Goal: Task Accomplishment & Management: Use online tool/utility

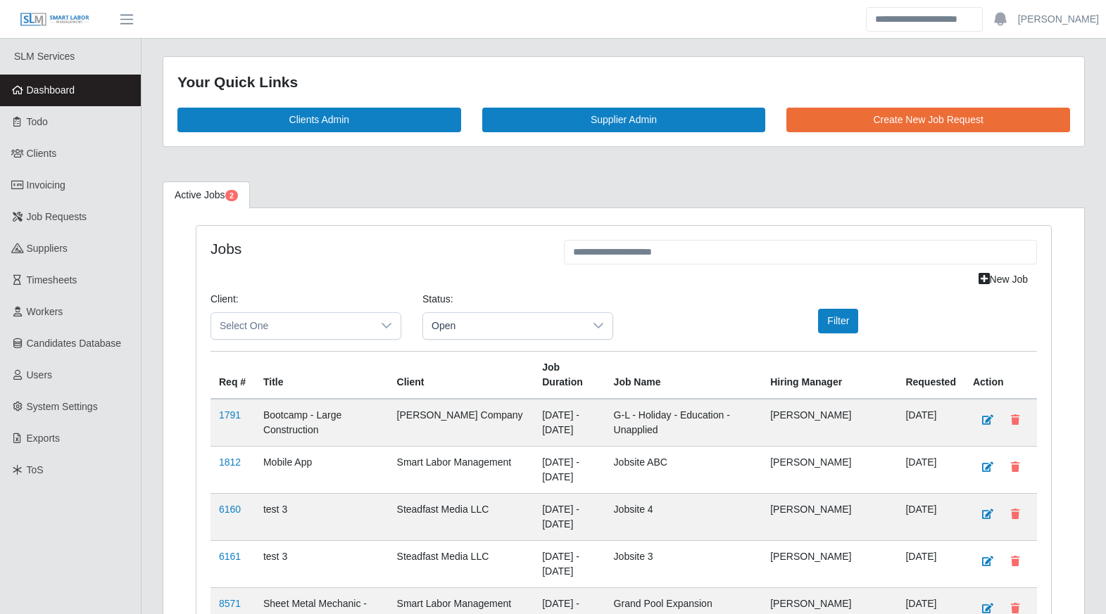
scroll to position [2238, 0]
drag, startPoint x: 39, startPoint y: 116, endPoint x: 116, endPoint y: 127, distance: 77.4
click at [39, 116] on span "Todo" at bounding box center [37, 121] width 21 height 11
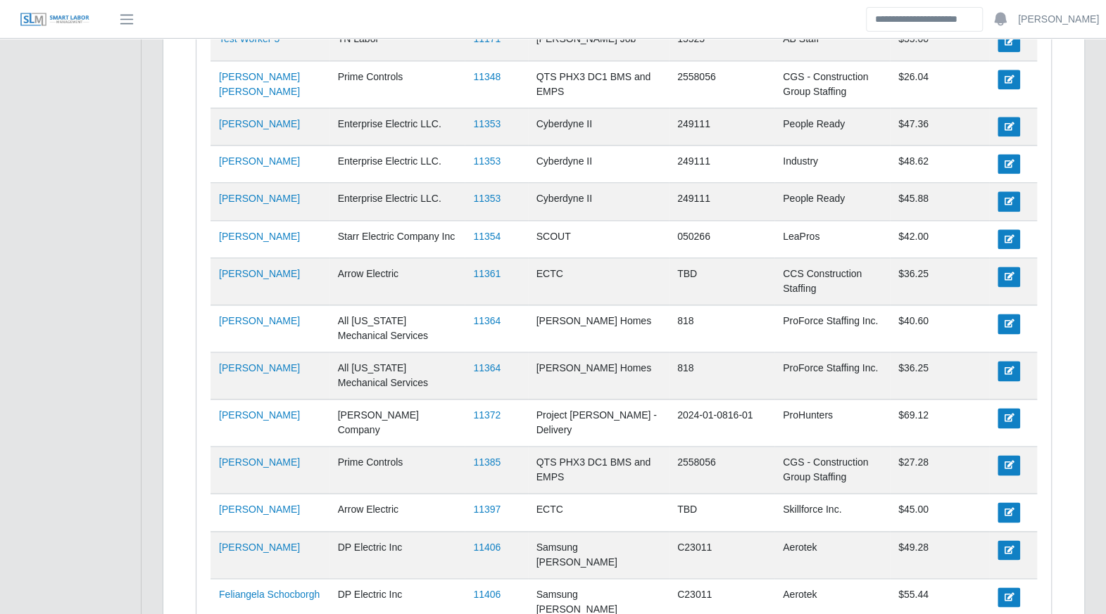
scroll to position [926, 0]
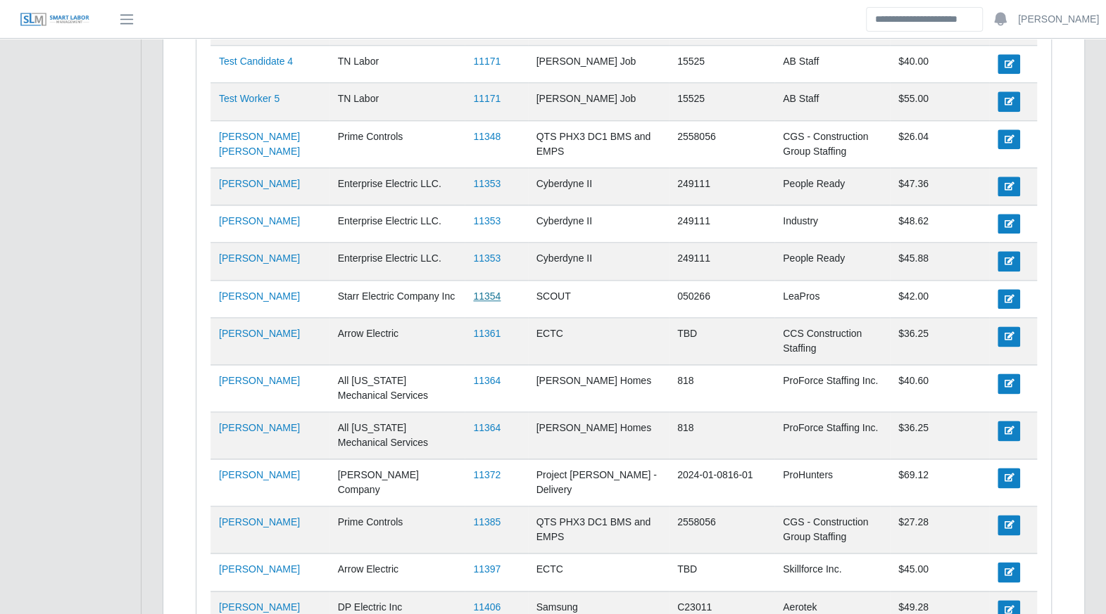
click at [489, 291] on link "11354" at bounding box center [486, 296] width 27 height 11
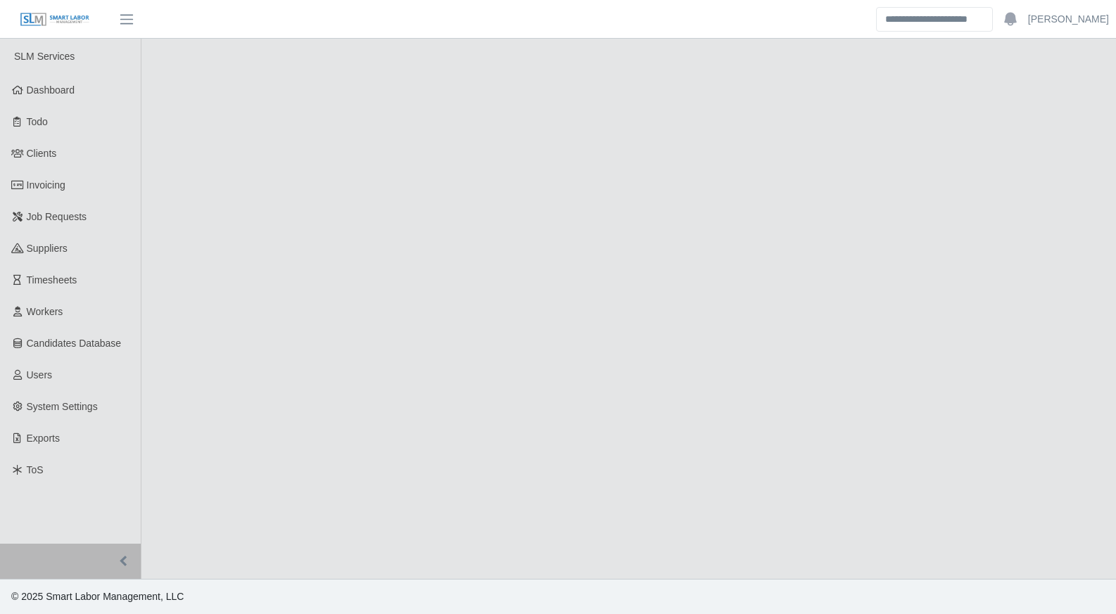
select select "****"
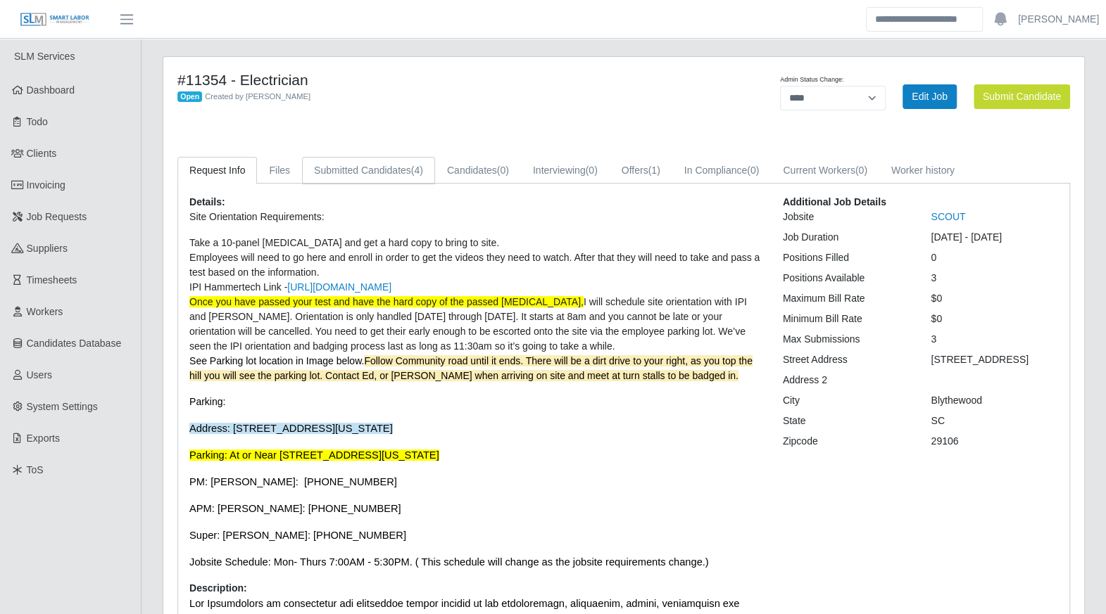
click at [360, 168] on link "Submitted Candidates (4)" at bounding box center [368, 170] width 133 height 27
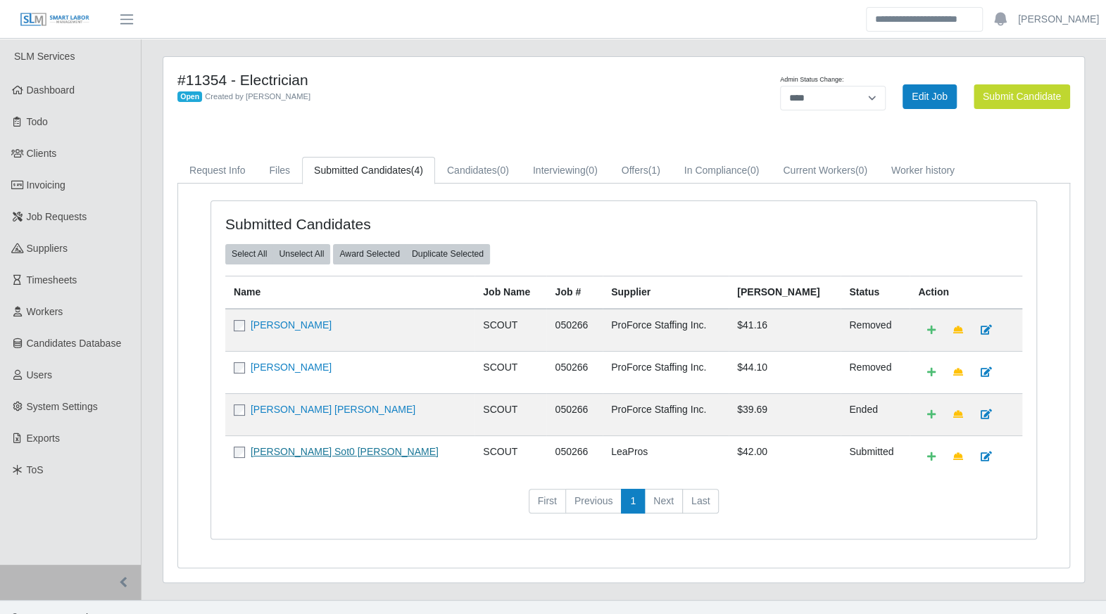
click at [304, 448] on link "Brian Sot0 Mares" at bounding box center [345, 451] width 188 height 11
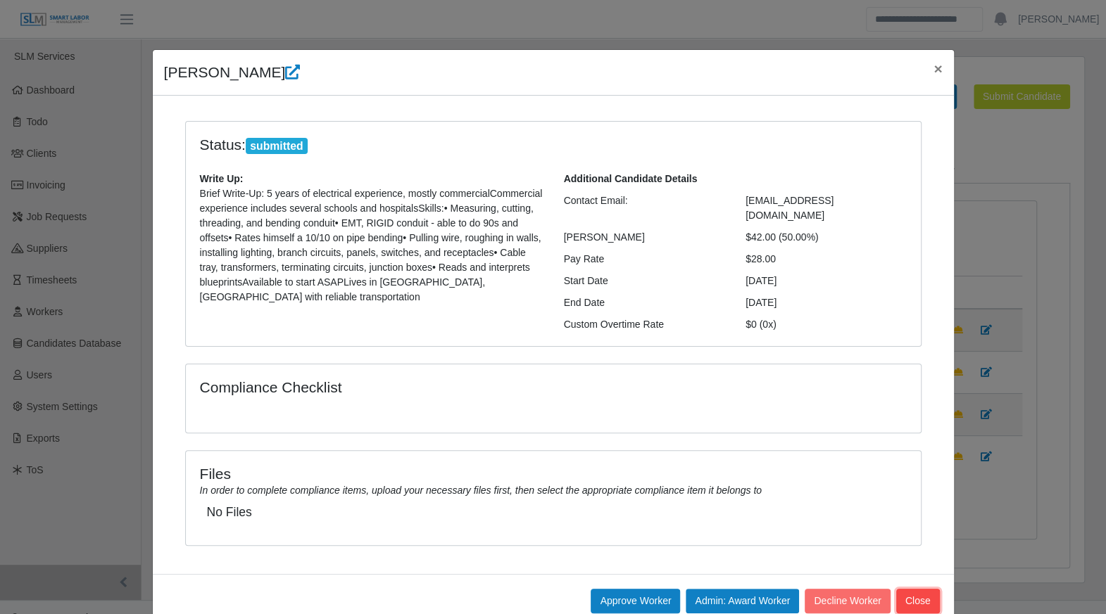
click at [902, 589] on button "Close" at bounding box center [918, 601] width 44 height 25
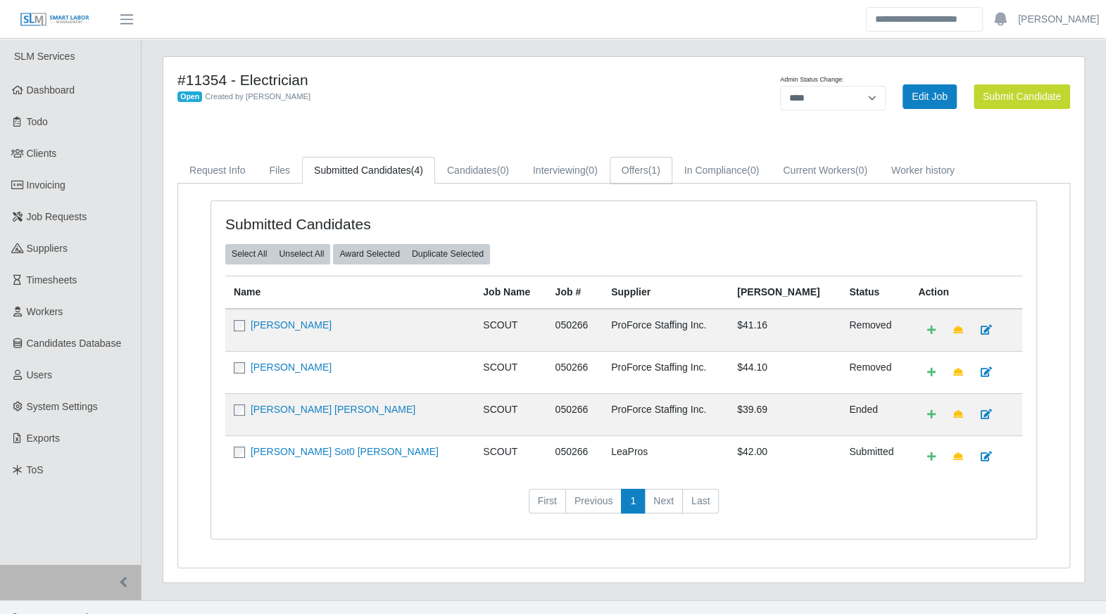
click at [639, 163] on link "Offers (1)" at bounding box center [641, 170] width 63 height 27
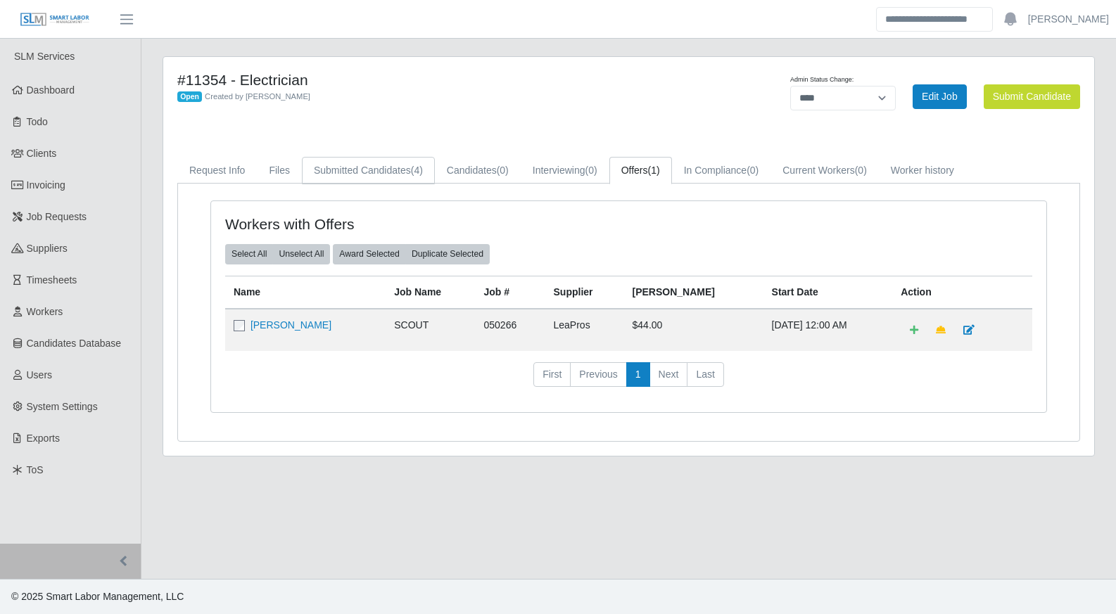
click at [382, 175] on link "Submitted Candidates (4)" at bounding box center [368, 170] width 133 height 27
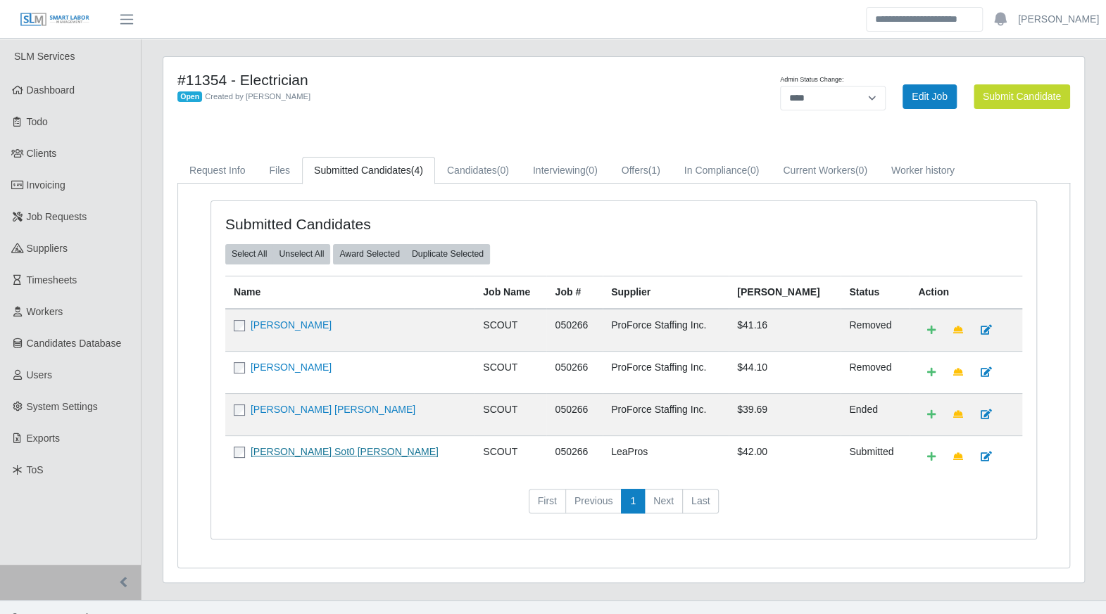
click at [297, 450] on link "[PERSON_NAME] Sot0 [PERSON_NAME]" at bounding box center [345, 451] width 188 height 11
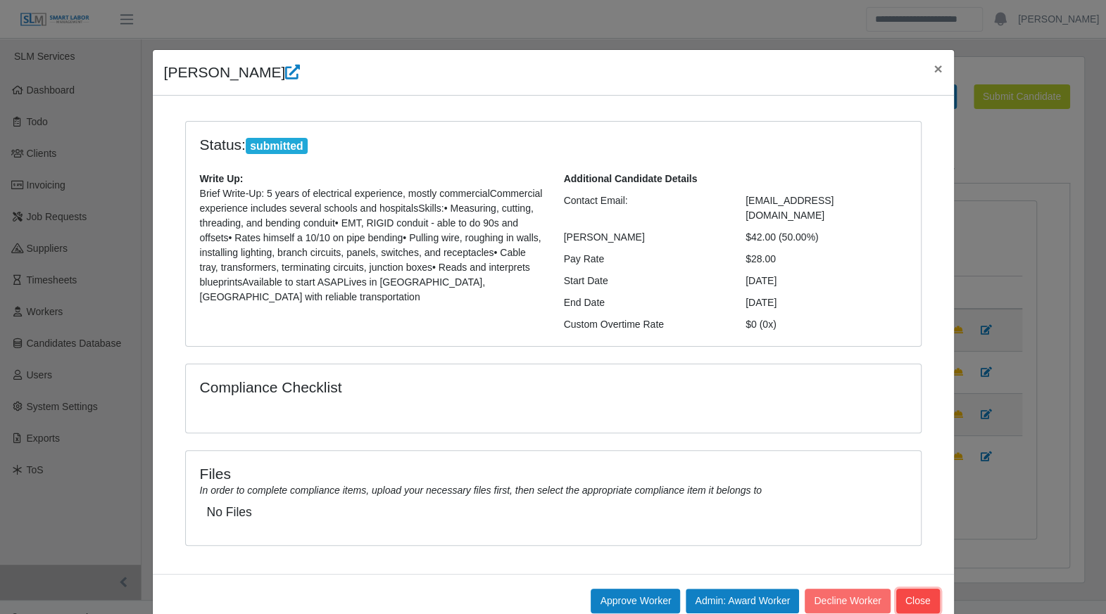
click at [929, 591] on button "Close" at bounding box center [918, 601] width 44 height 25
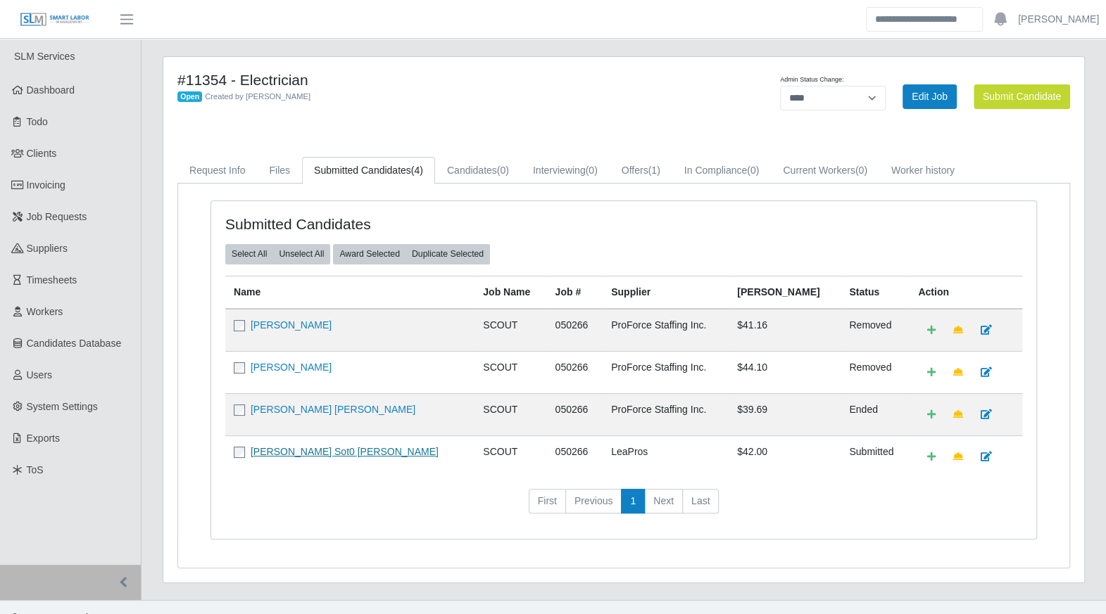
click at [292, 451] on link "Brian Sot0 Mares" at bounding box center [345, 451] width 188 height 11
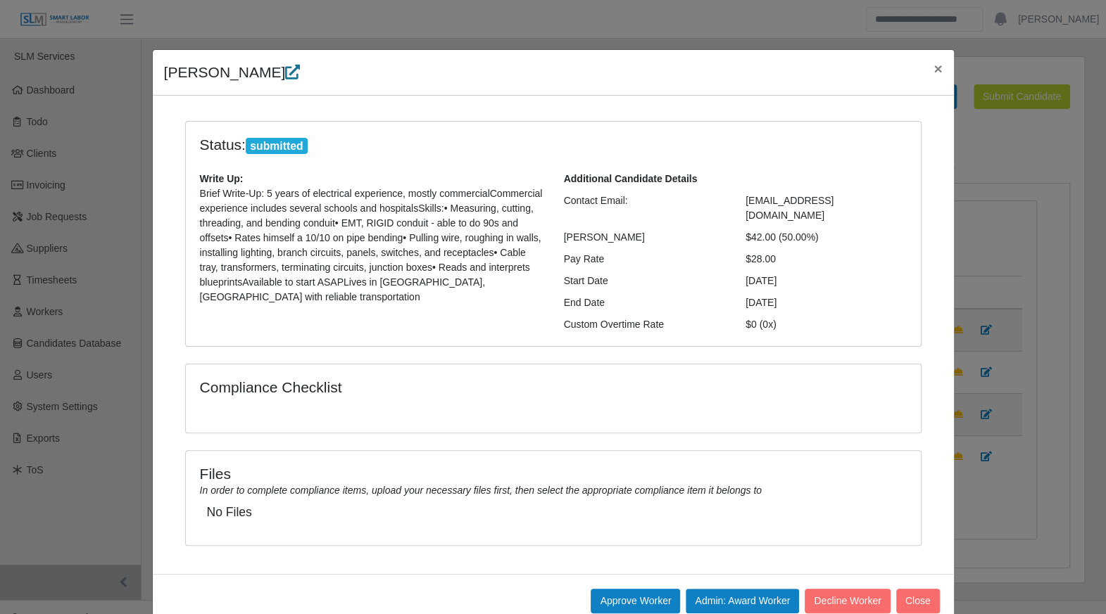
click at [285, 77] on icon at bounding box center [292, 72] width 15 height 15
click at [924, 70] on button "×" at bounding box center [937, 68] width 31 height 37
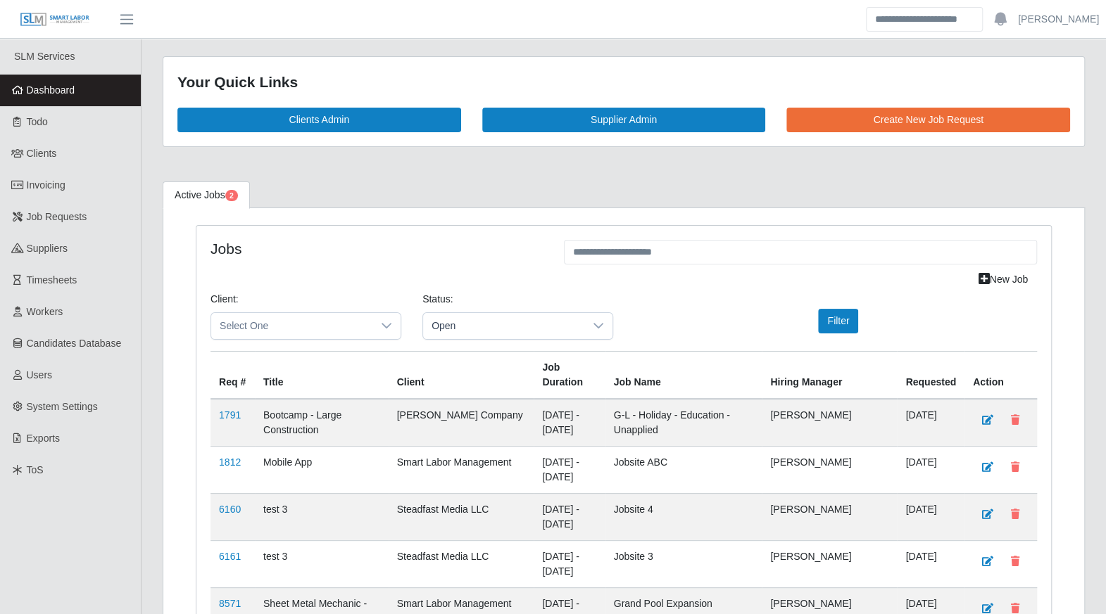
click at [88, 92] on link "Dashboard" at bounding box center [70, 91] width 141 height 32
click at [72, 153] on link "Clients" at bounding box center [70, 154] width 141 height 32
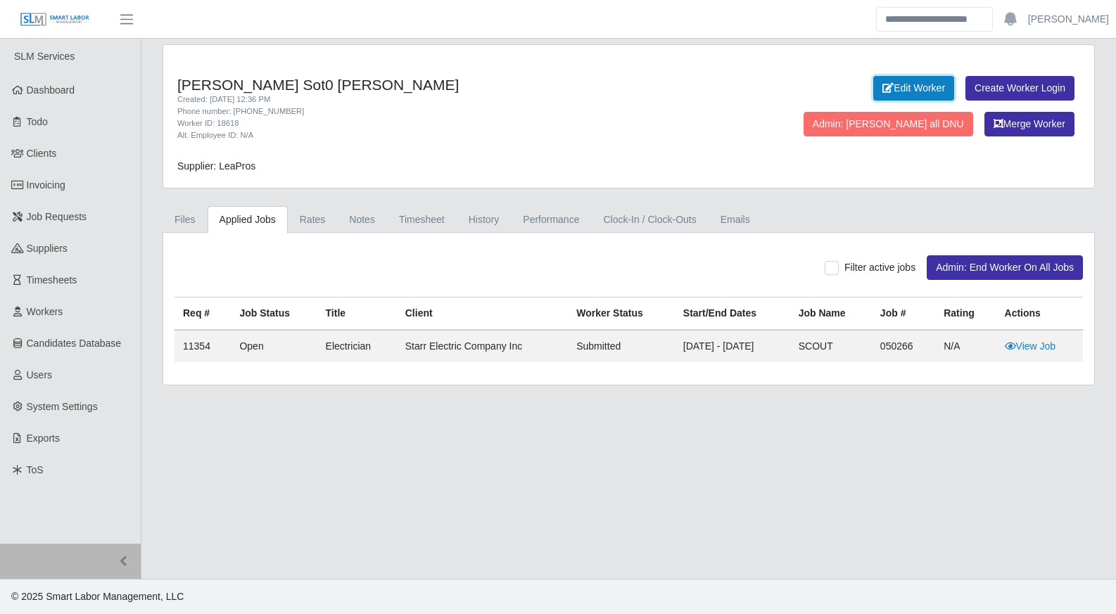
click at [874, 87] on link "Edit Worker" at bounding box center [914, 88] width 81 height 25
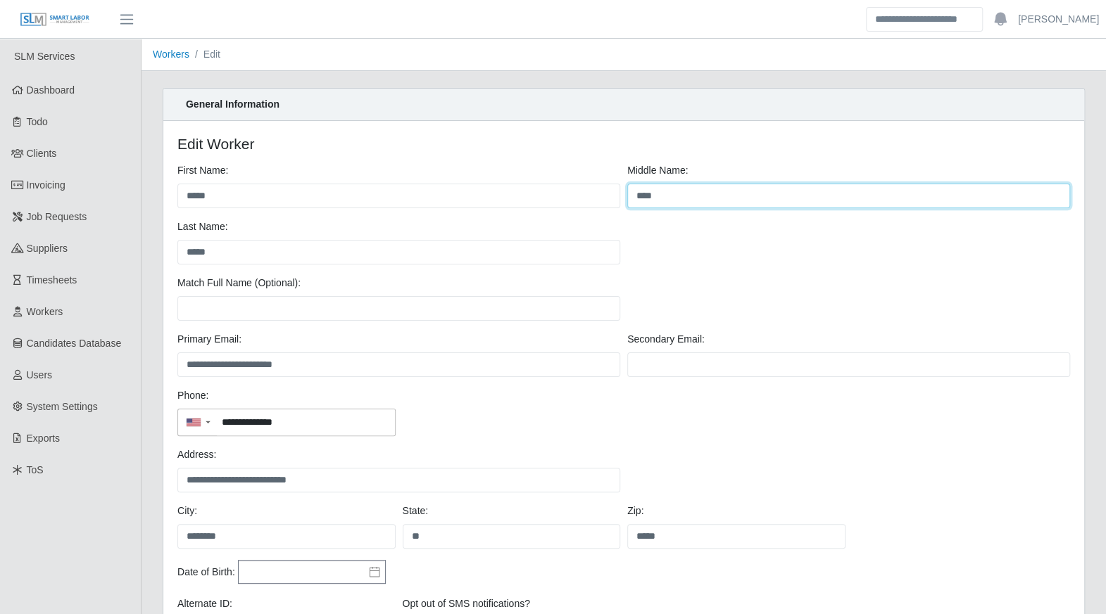
click at [676, 201] on input "****" at bounding box center [848, 196] width 443 height 25
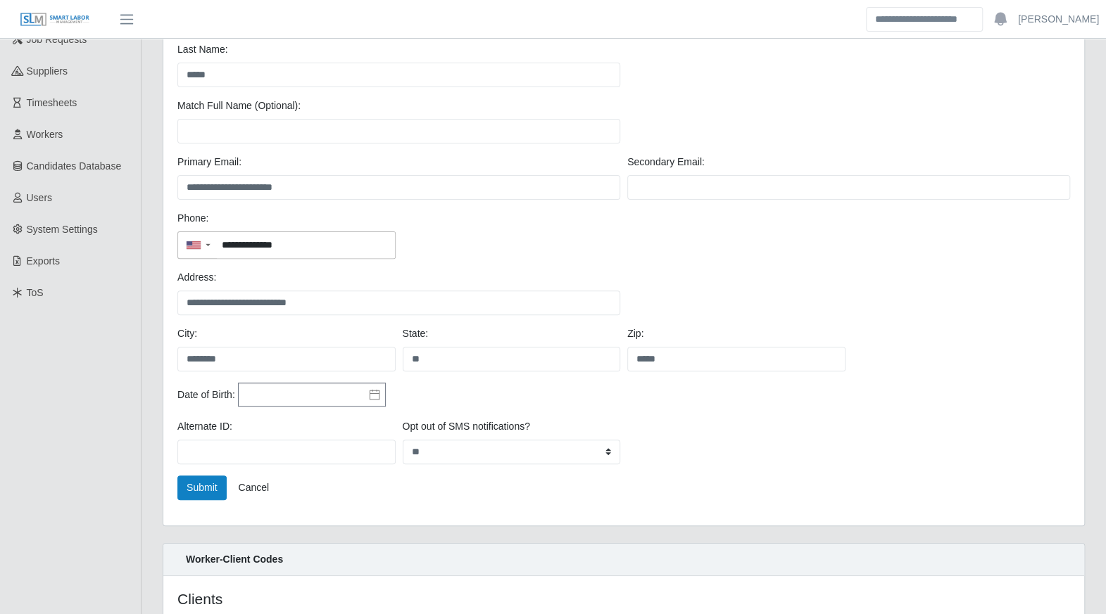
scroll to position [213, 0]
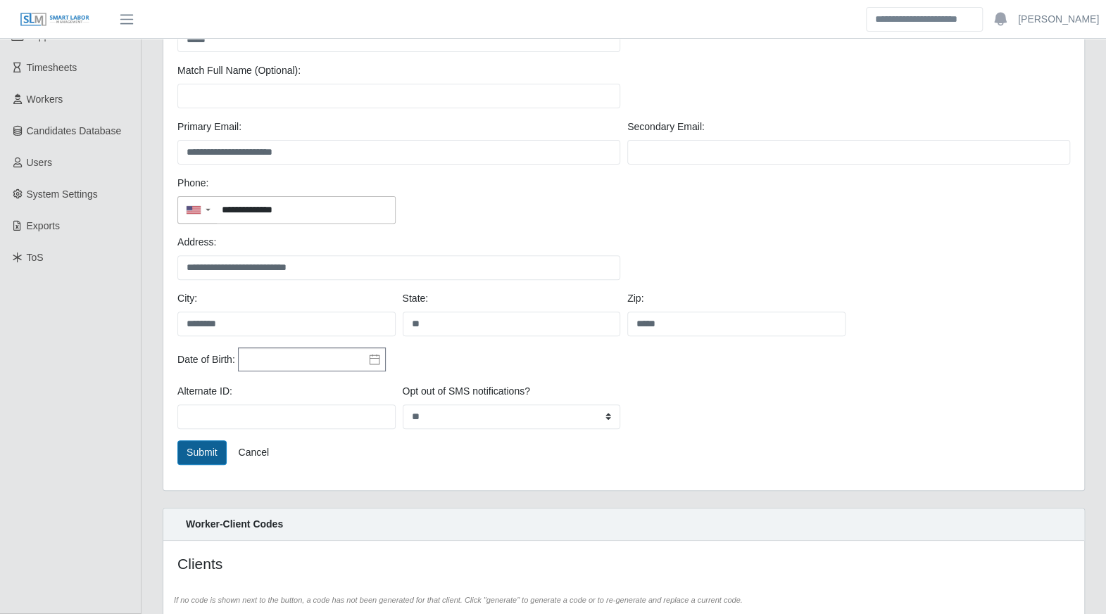
type input "****"
click at [208, 442] on button "Submit" at bounding box center [201, 453] width 49 height 25
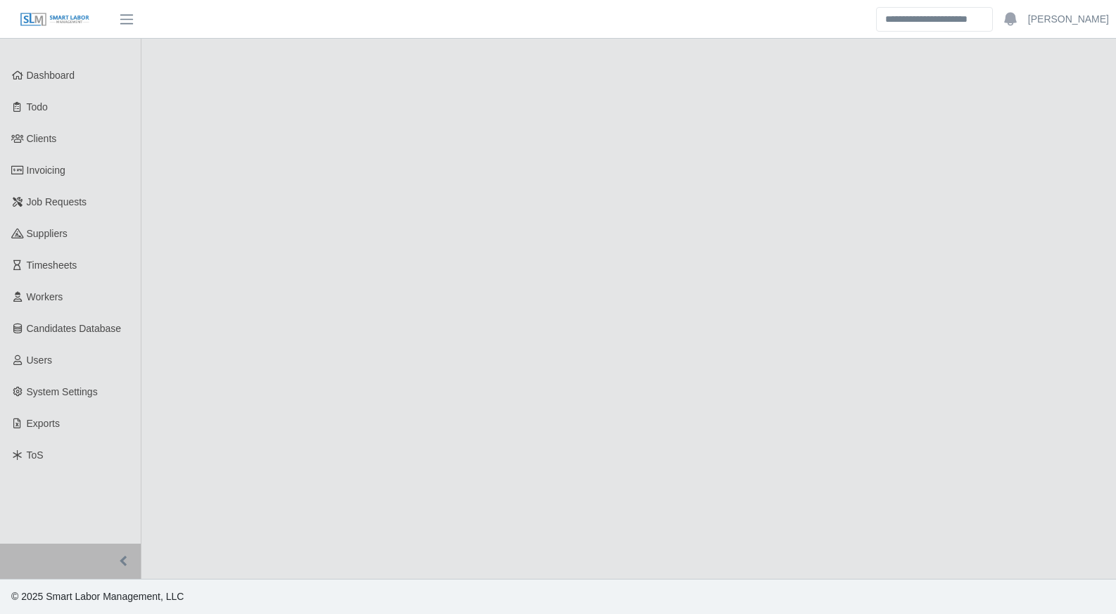
select select "****"
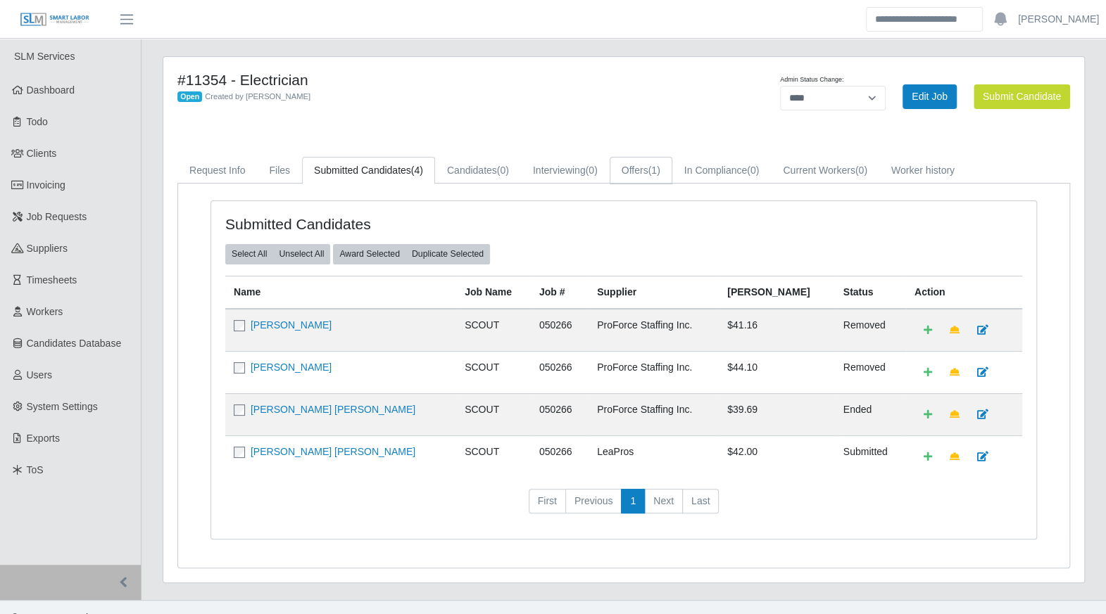
click at [628, 168] on link "Offers (1)" at bounding box center [641, 170] width 63 height 27
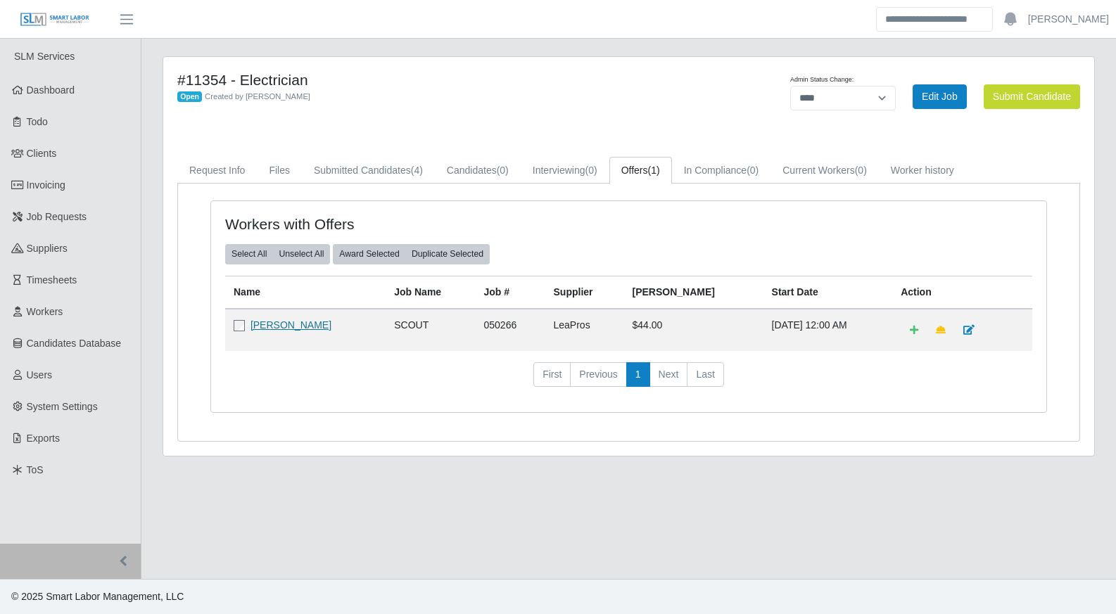
click at [273, 320] on link "Michael Chappell" at bounding box center [291, 325] width 81 height 11
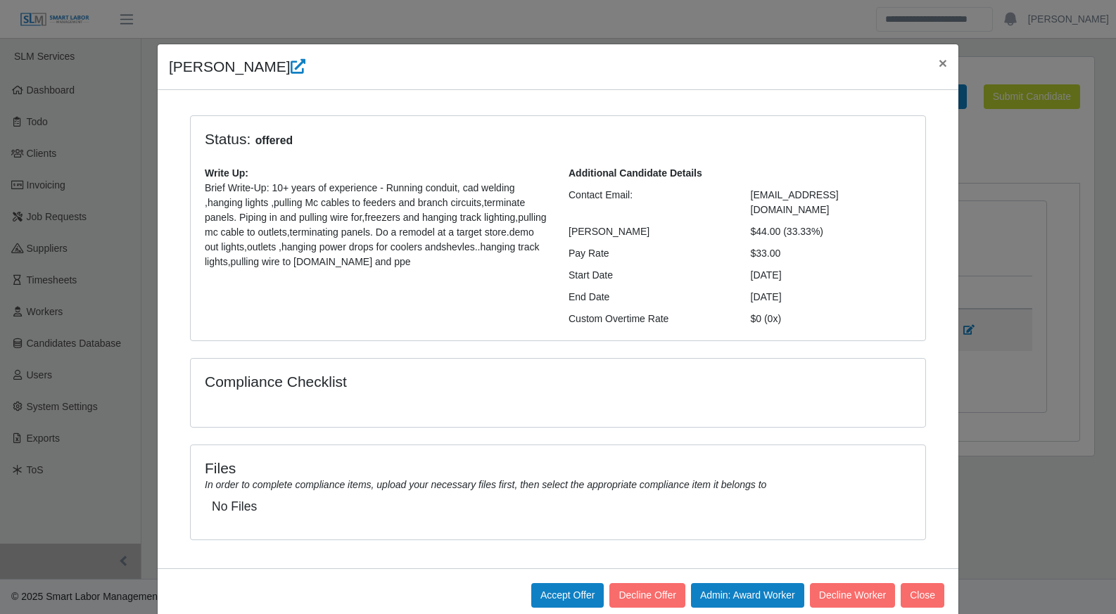
scroll to position [15, 0]
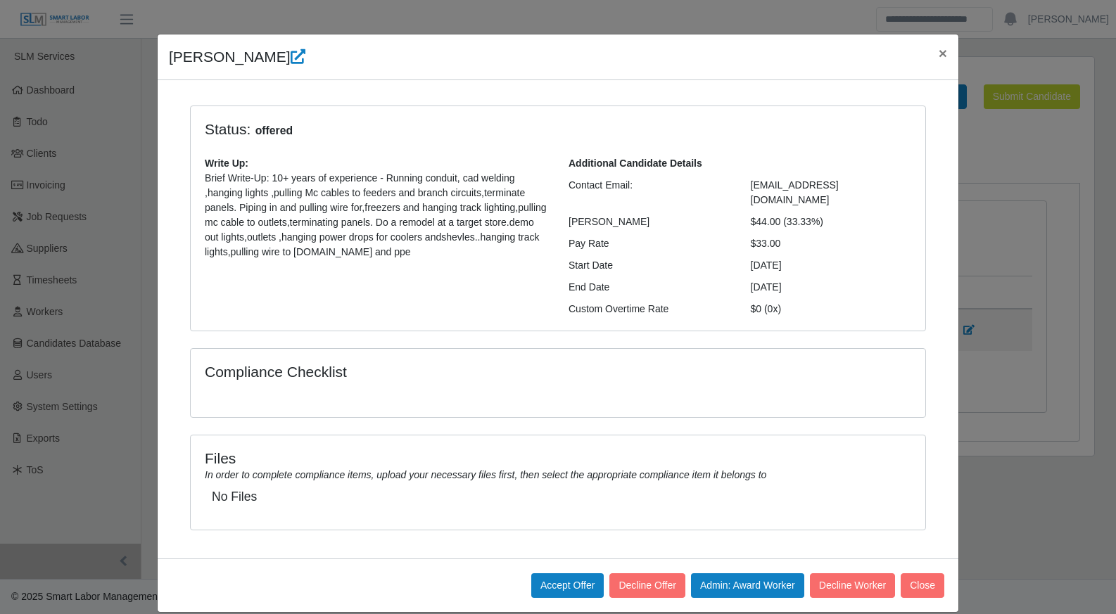
click at [928, 576] on button "Close" at bounding box center [923, 586] width 44 height 25
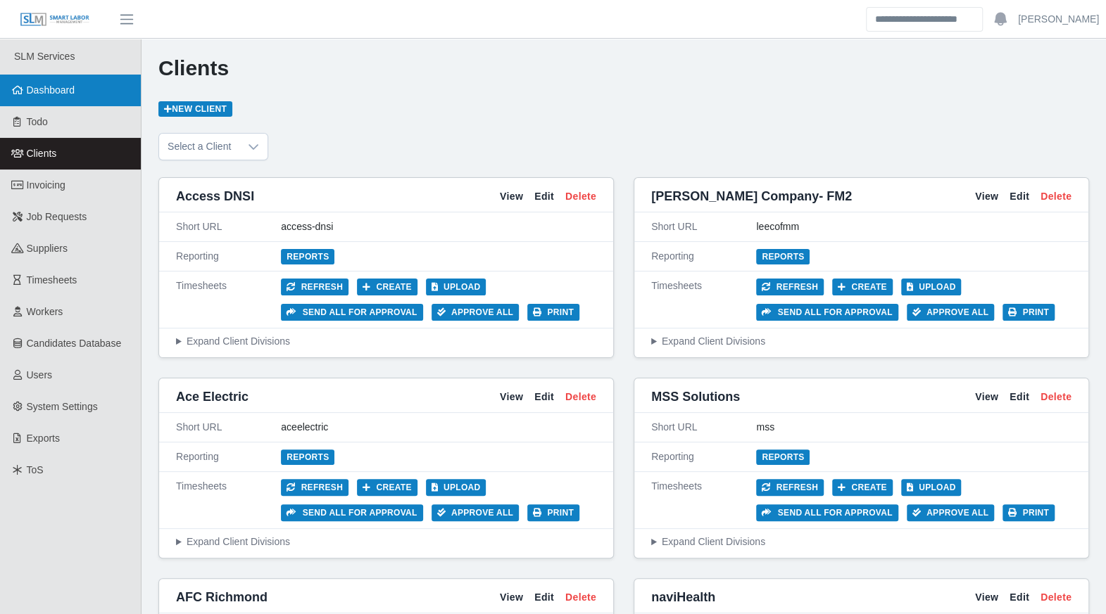
click at [27, 97] on link "Dashboard" at bounding box center [70, 91] width 141 height 32
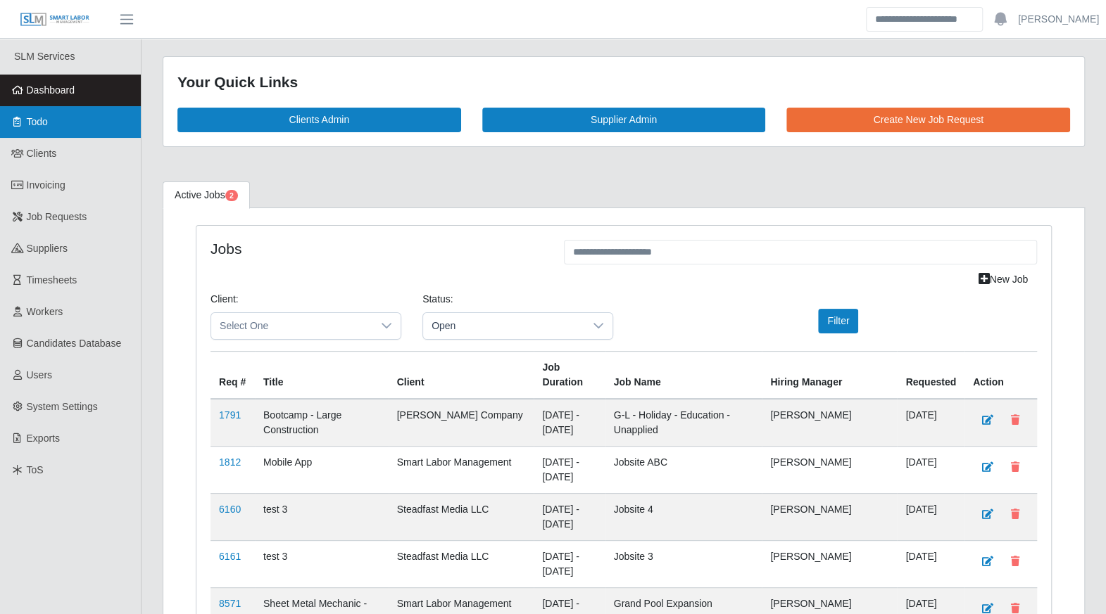
click at [42, 129] on link "Todo" at bounding box center [70, 122] width 141 height 32
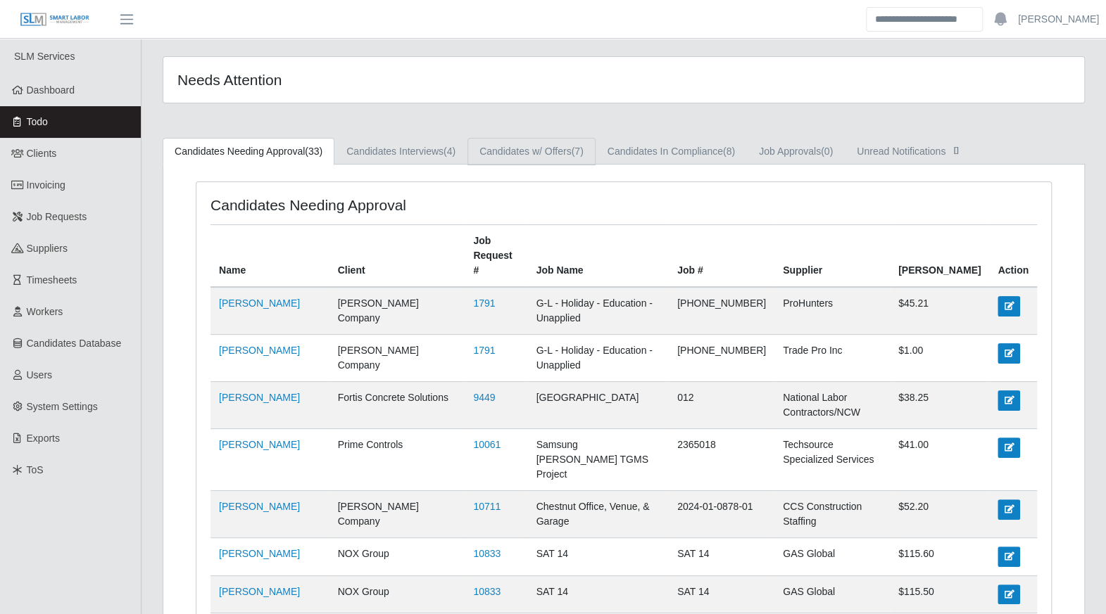
click at [590, 143] on link "Candidates w/ Offers (7)" at bounding box center [531, 151] width 128 height 27
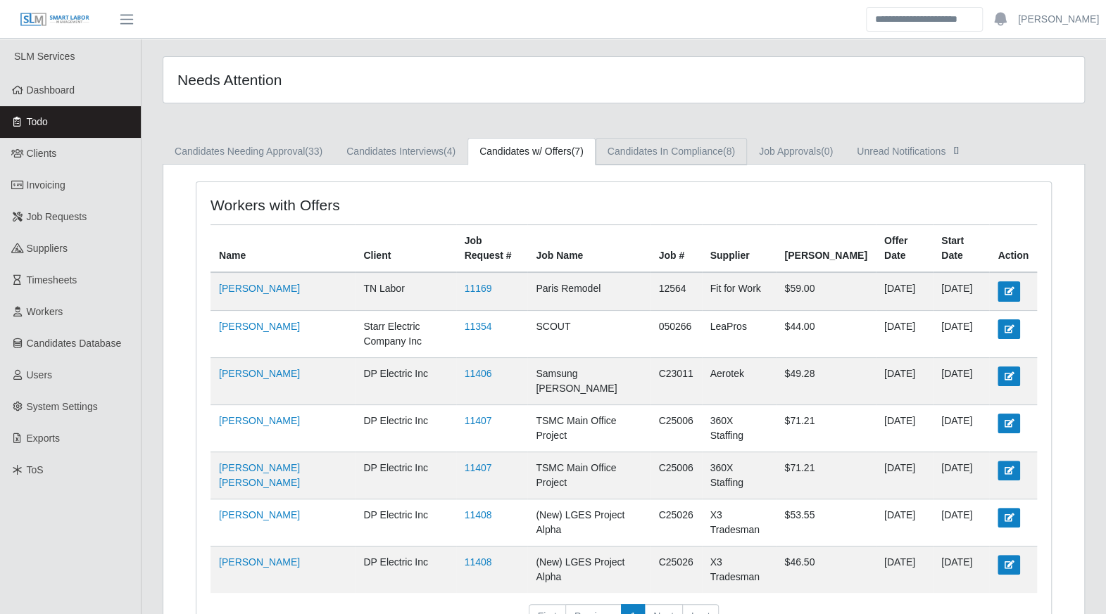
click at [649, 156] on link "Candidates In Compliance (8)" at bounding box center [670, 151] width 151 height 27
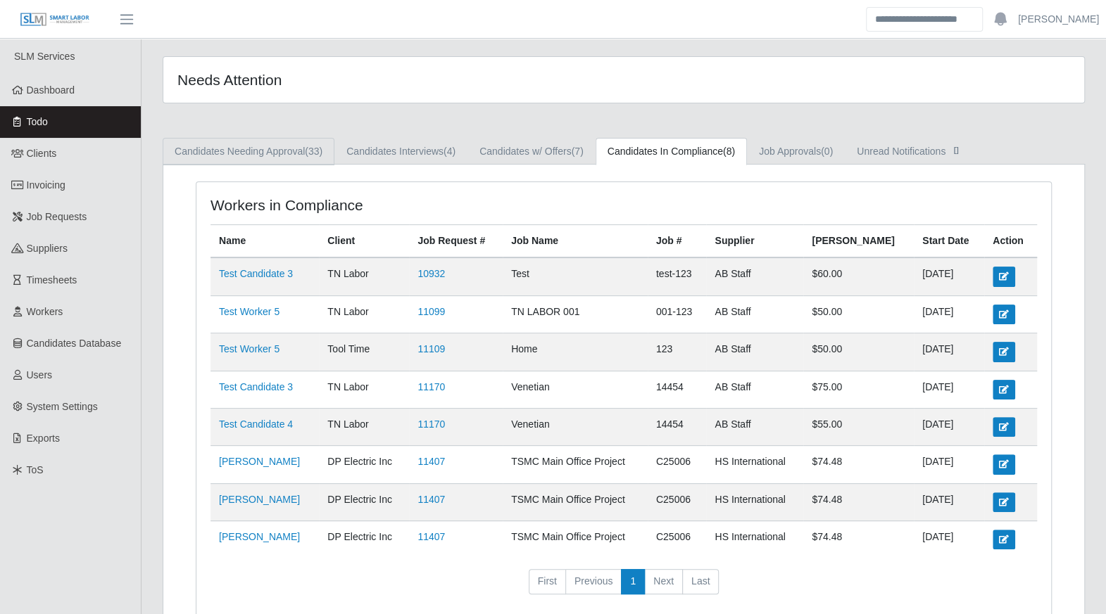
click at [253, 159] on link "Candidates Needing Approval (33)" at bounding box center [249, 151] width 172 height 27
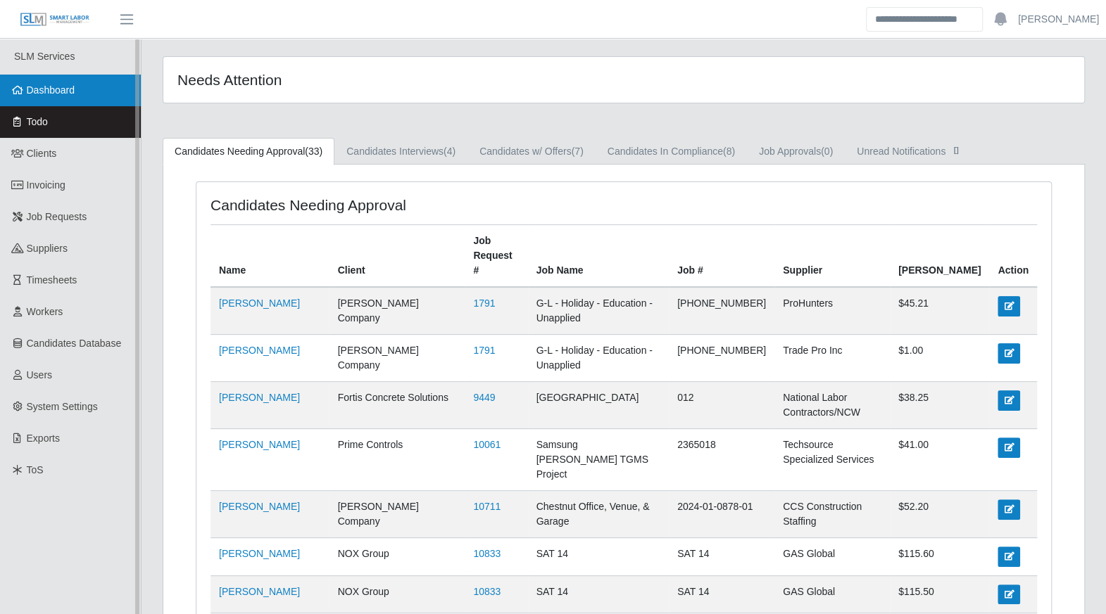
click at [68, 92] on span "Dashboard" at bounding box center [51, 89] width 49 height 11
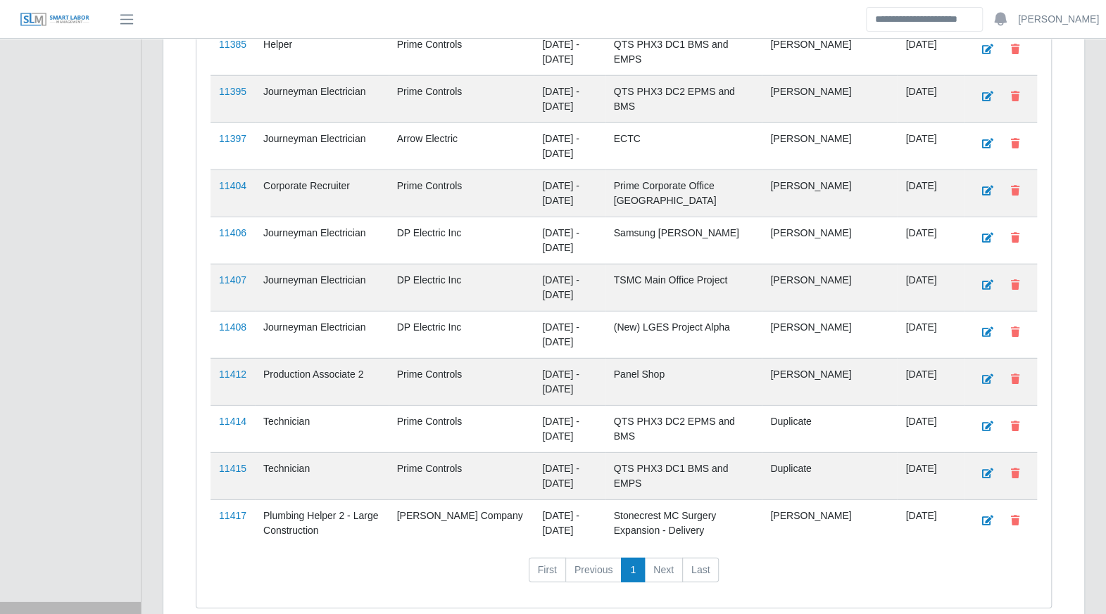
scroll to position [2331, 0]
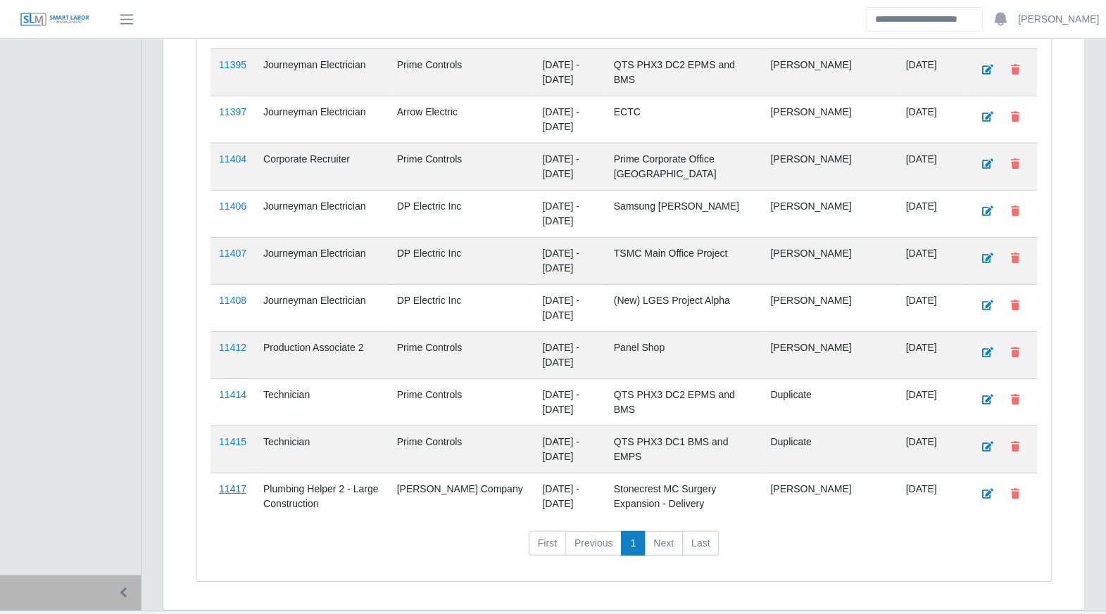
click at [229, 484] on link "11417" at bounding box center [232, 489] width 27 height 11
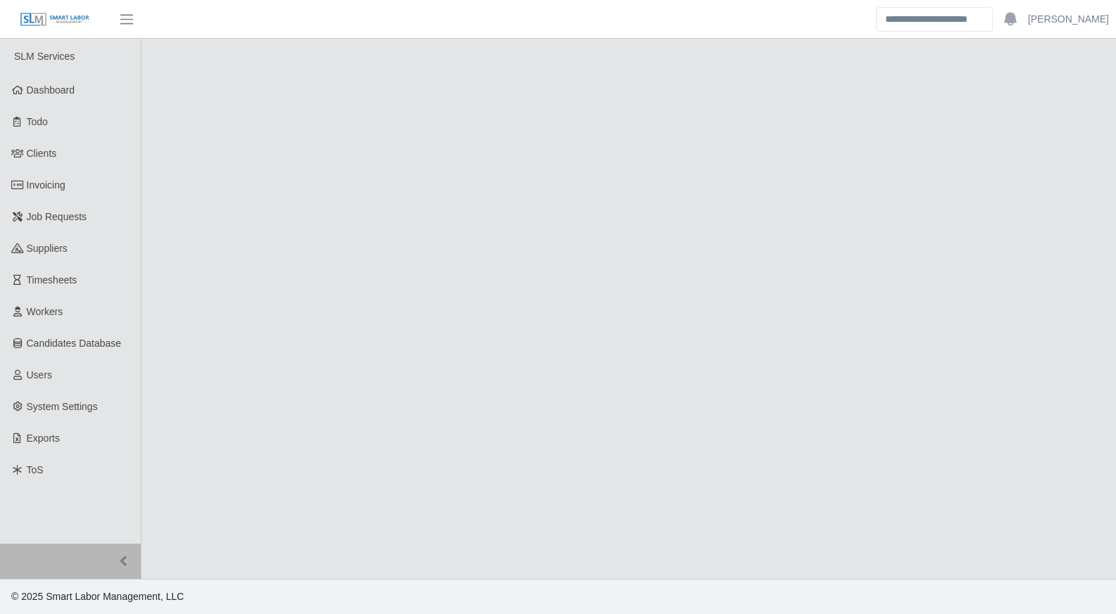
select select "****"
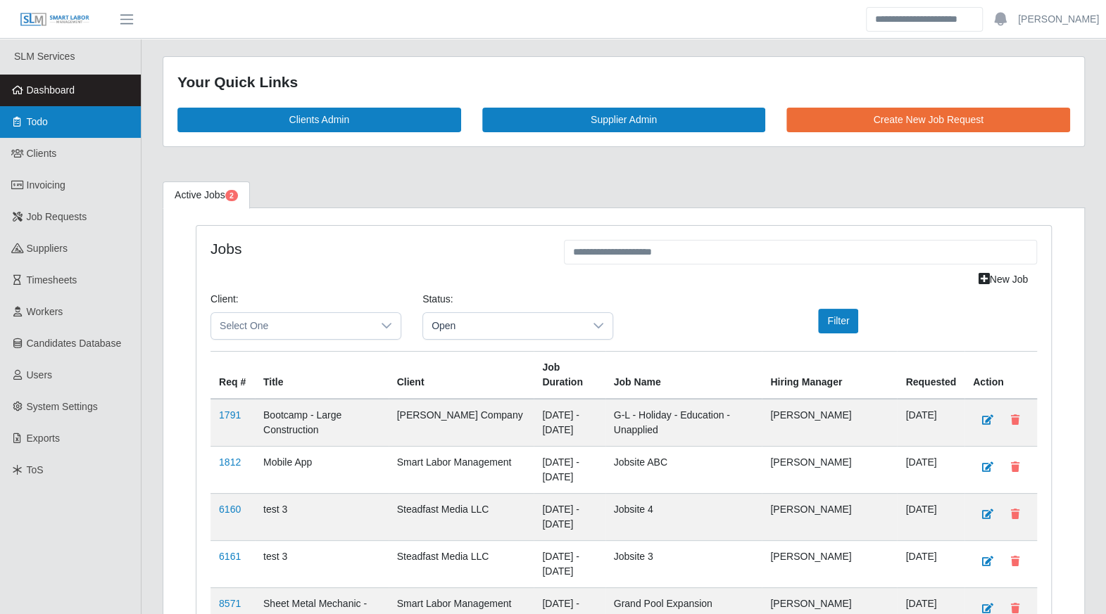
click at [51, 129] on link "Todo" at bounding box center [70, 122] width 141 height 32
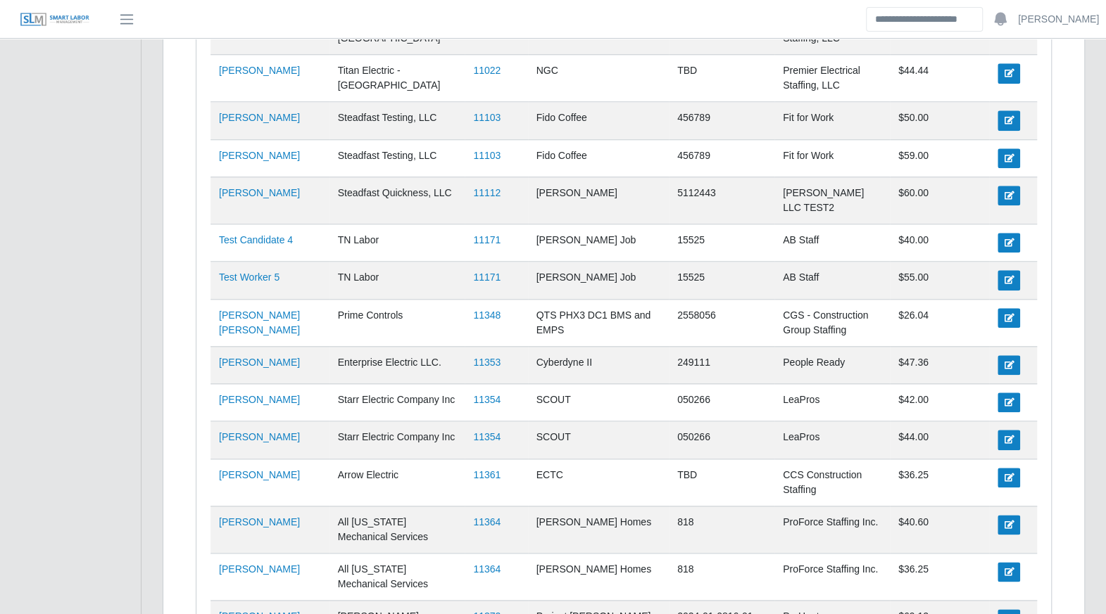
scroll to position [728, 0]
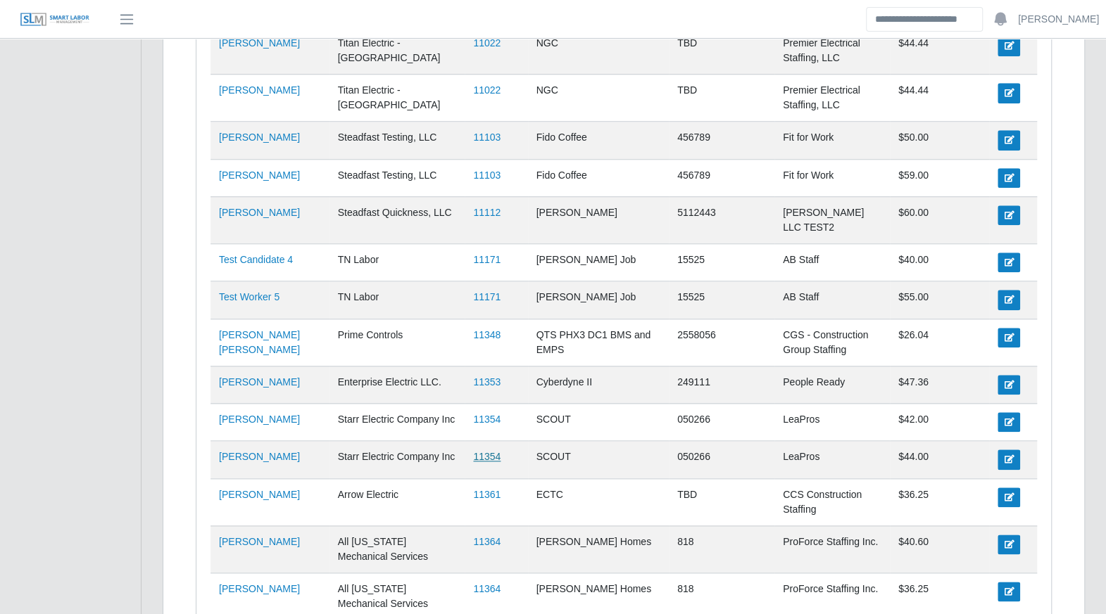
click at [478, 451] on link "11354" at bounding box center [486, 456] width 27 height 11
click at [1004, 450] on link at bounding box center [1008, 460] width 23 height 20
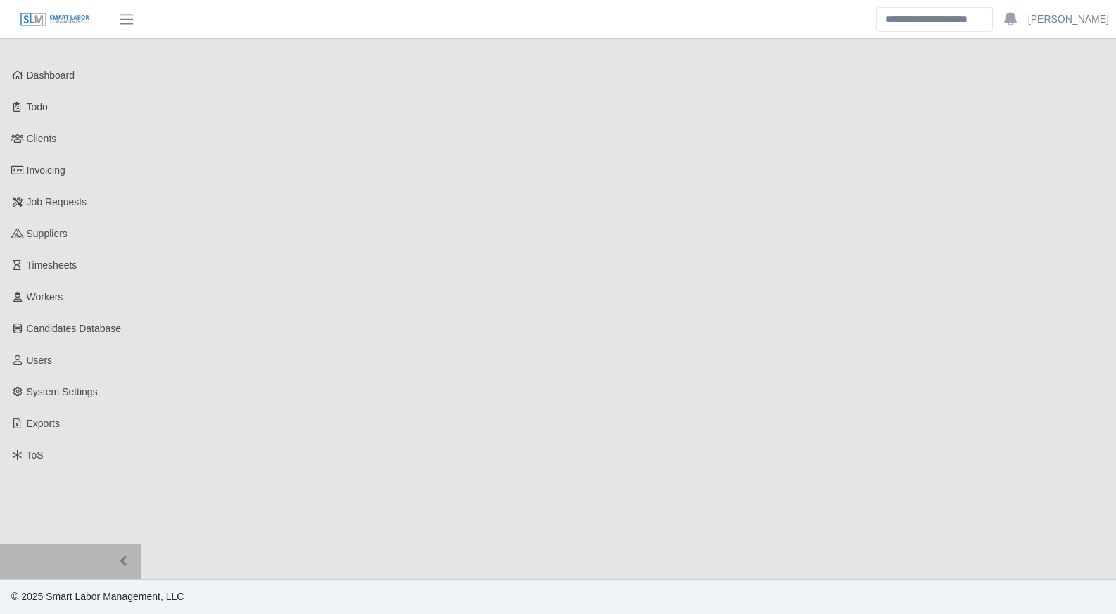
select select "****"
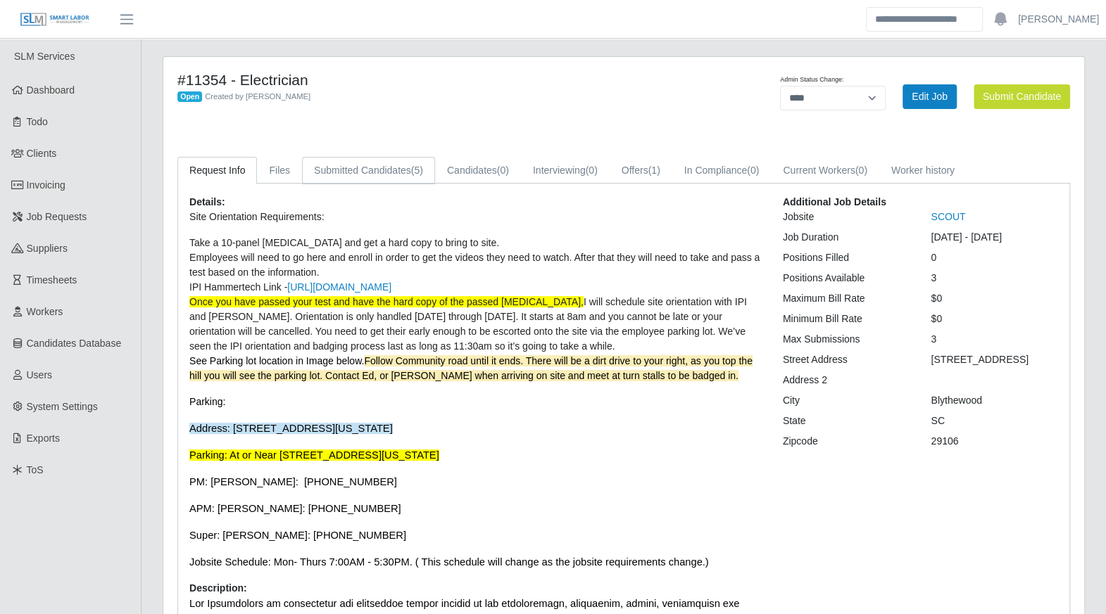
click at [400, 175] on link "Submitted Candidates (5)" at bounding box center [368, 170] width 133 height 27
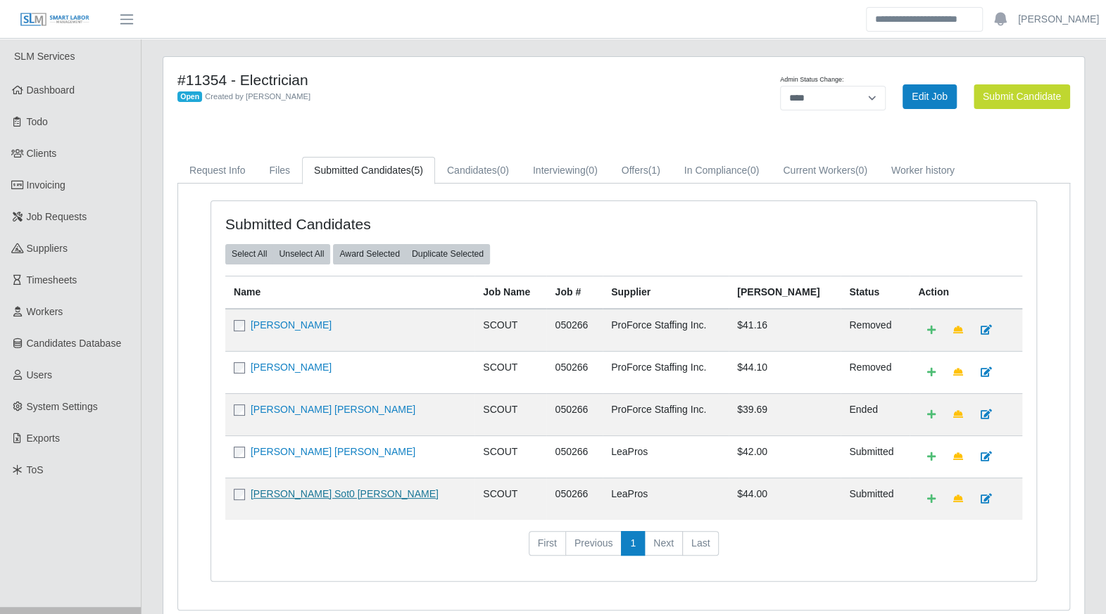
click at [296, 495] on link "Bryan Sot0 Mckoy" at bounding box center [345, 493] width 188 height 11
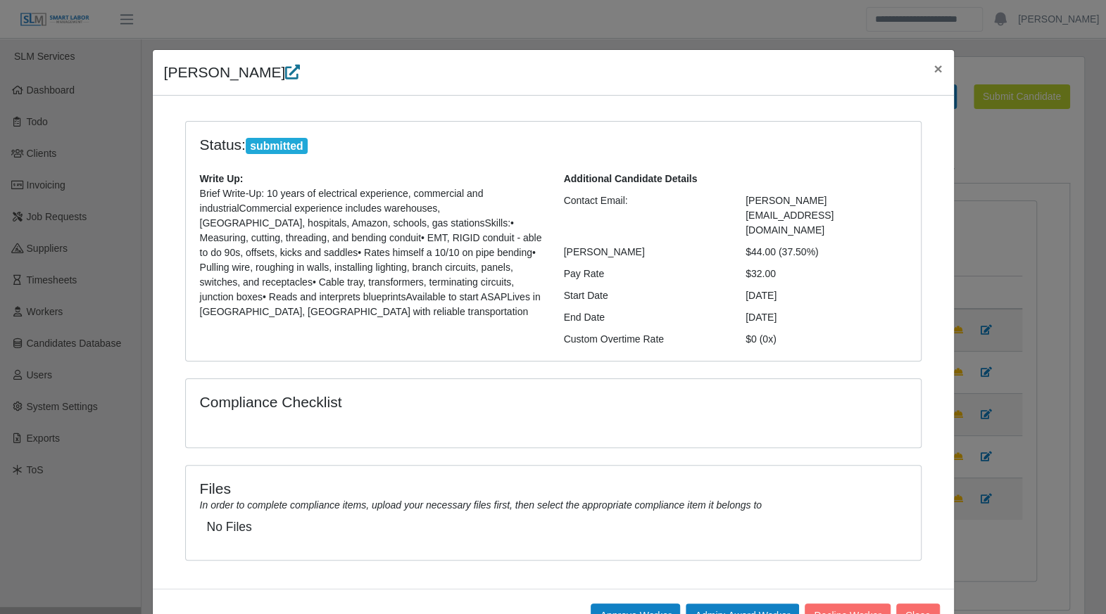
click at [285, 70] on icon at bounding box center [292, 72] width 15 height 15
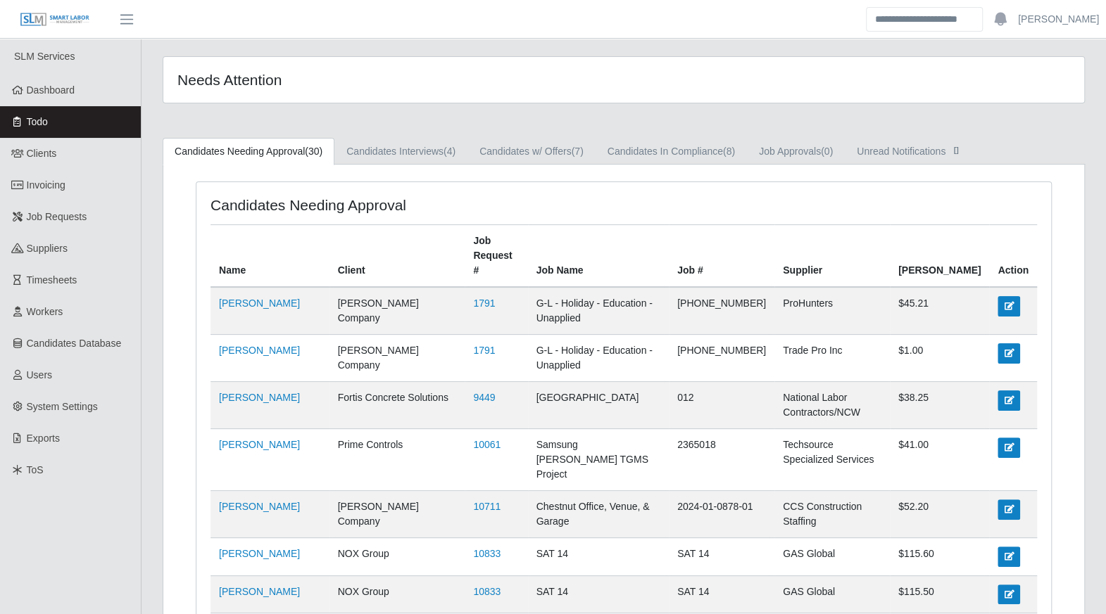
click at [42, 127] on span "Todo" at bounding box center [37, 121] width 21 height 11
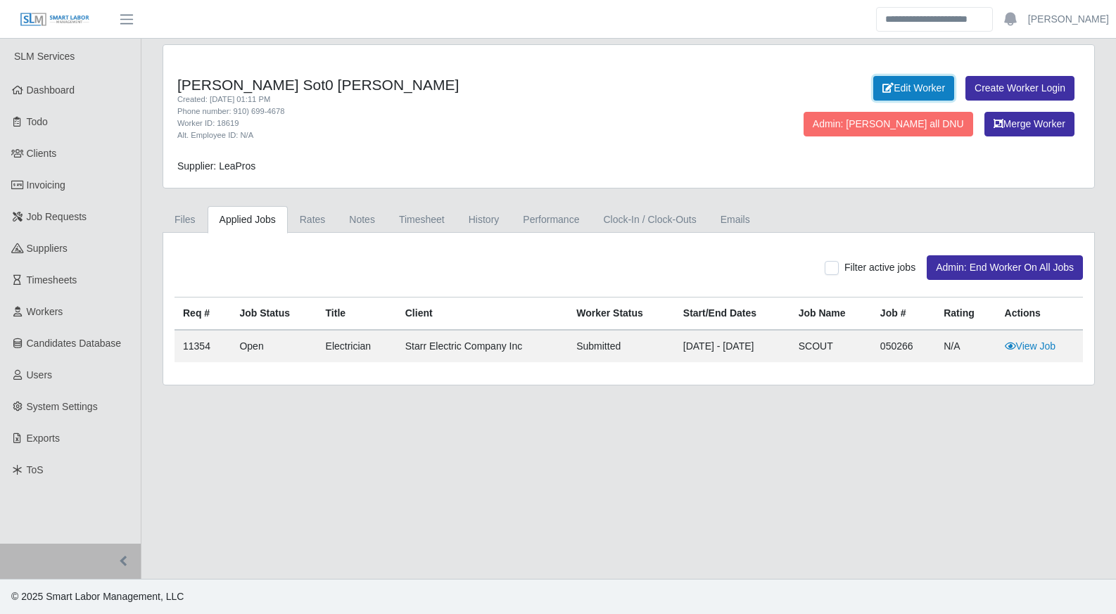
click at [874, 83] on link "Edit Worker" at bounding box center [914, 88] width 81 height 25
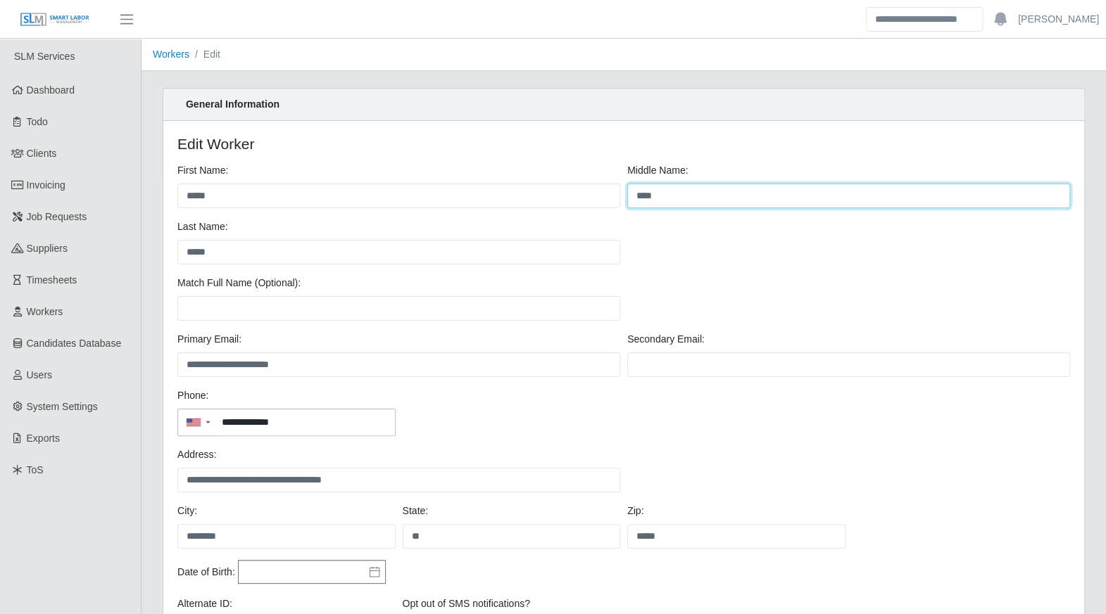
click at [685, 199] on input "****" at bounding box center [848, 196] width 443 height 25
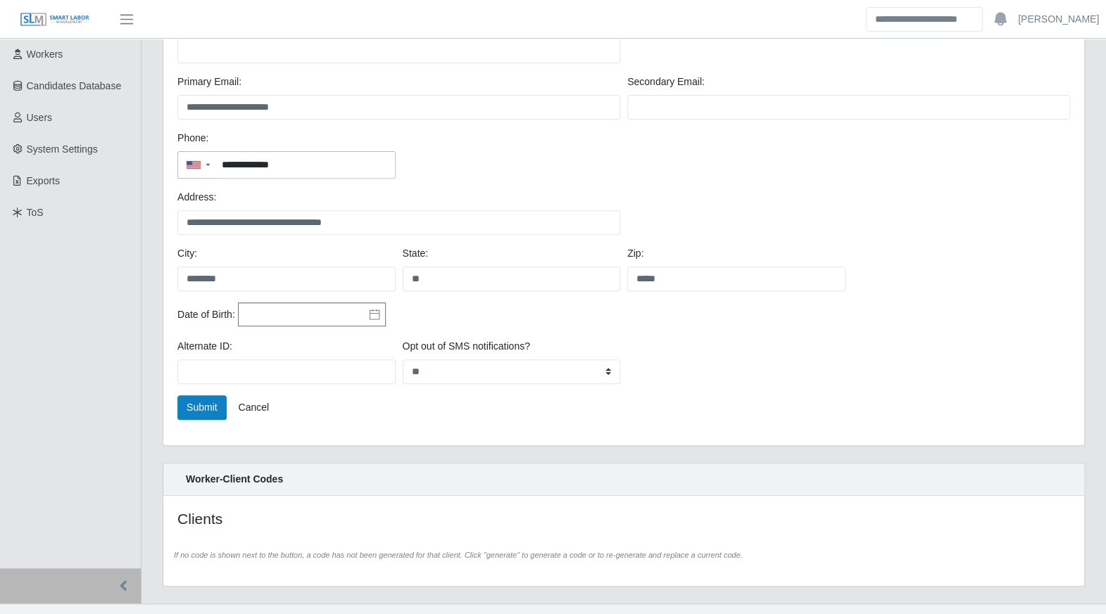
scroll to position [280, 0]
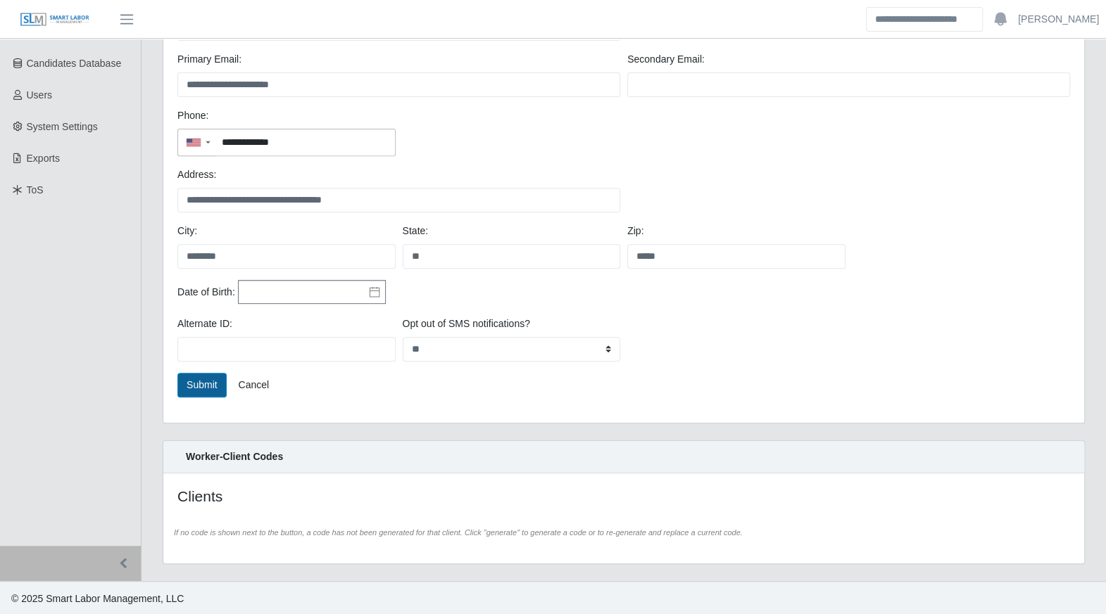
type input "****"
click at [218, 383] on button "Submit" at bounding box center [201, 385] width 49 height 25
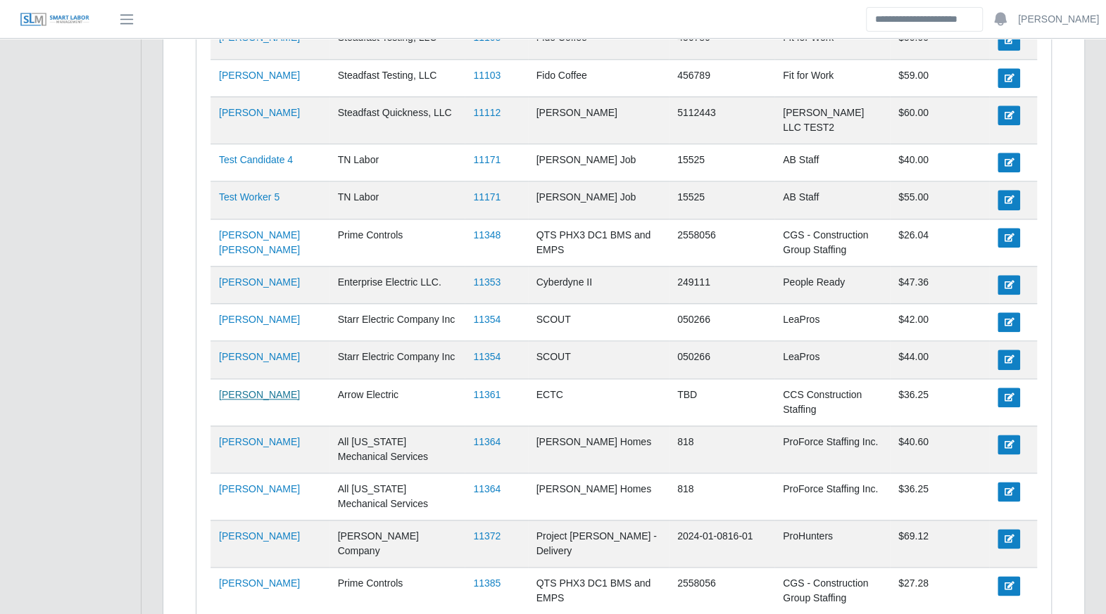
scroll to position [826, 0]
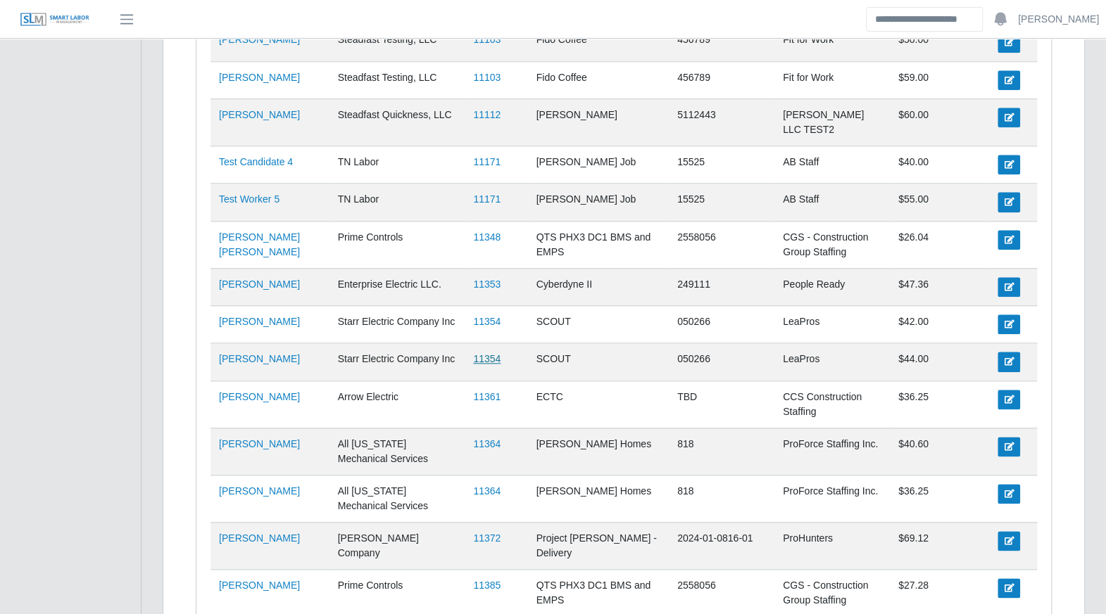
click at [474, 353] on link "11354" at bounding box center [486, 358] width 27 height 11
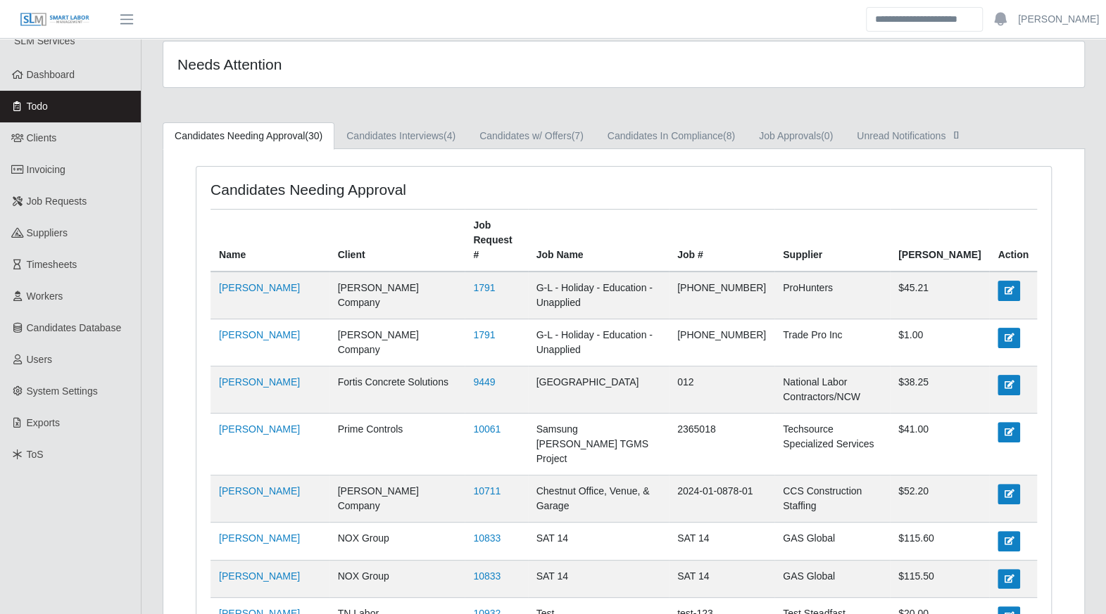
scroll to position [0, 0]
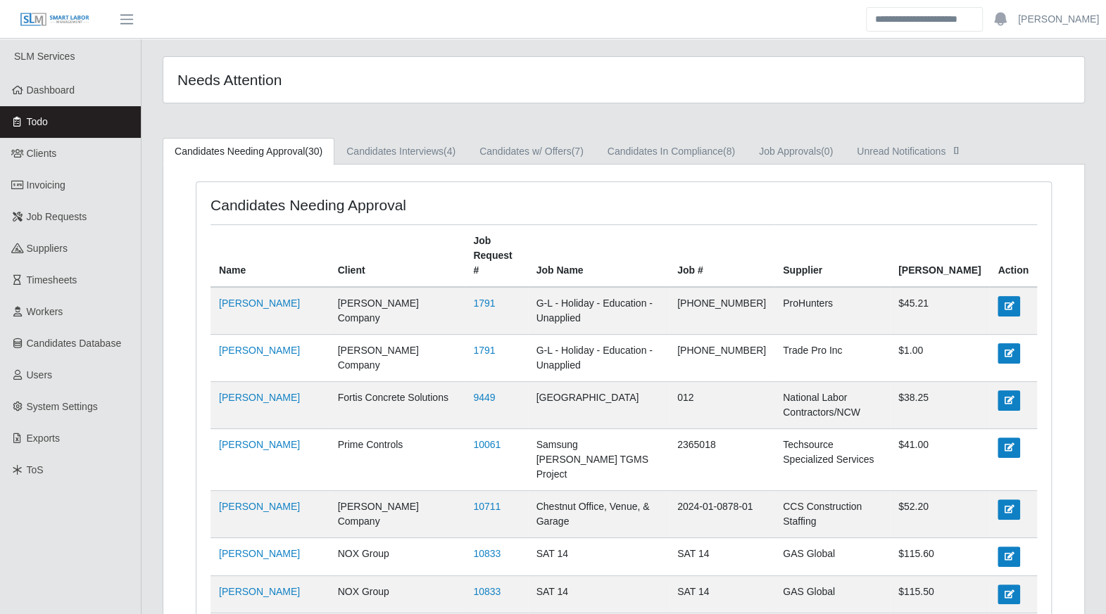
click at [54, 126] on link "Todo" at bounding box center [70, 122] width 141 height 32
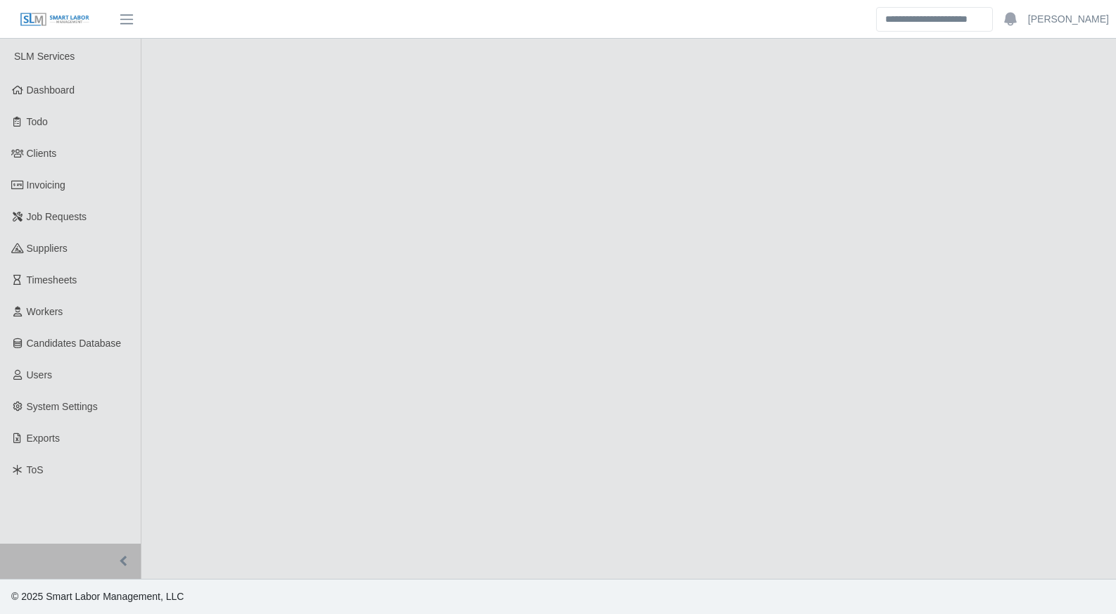
select select "****"
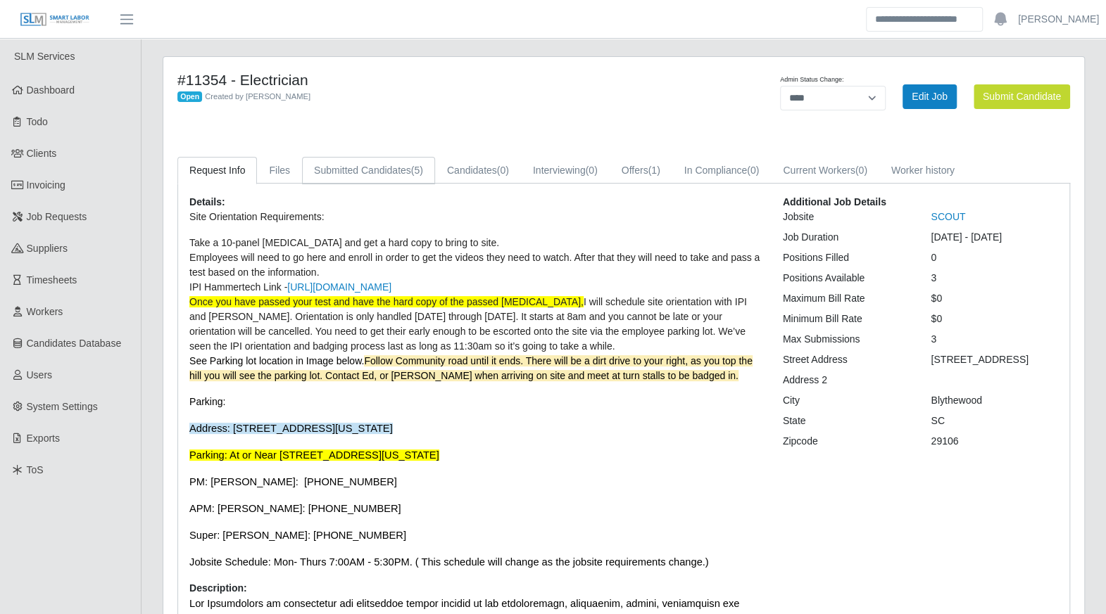
click at [374, 176] on link "Submitted Candidates (5)" at bounding box center [368, 170] width 133 height 27
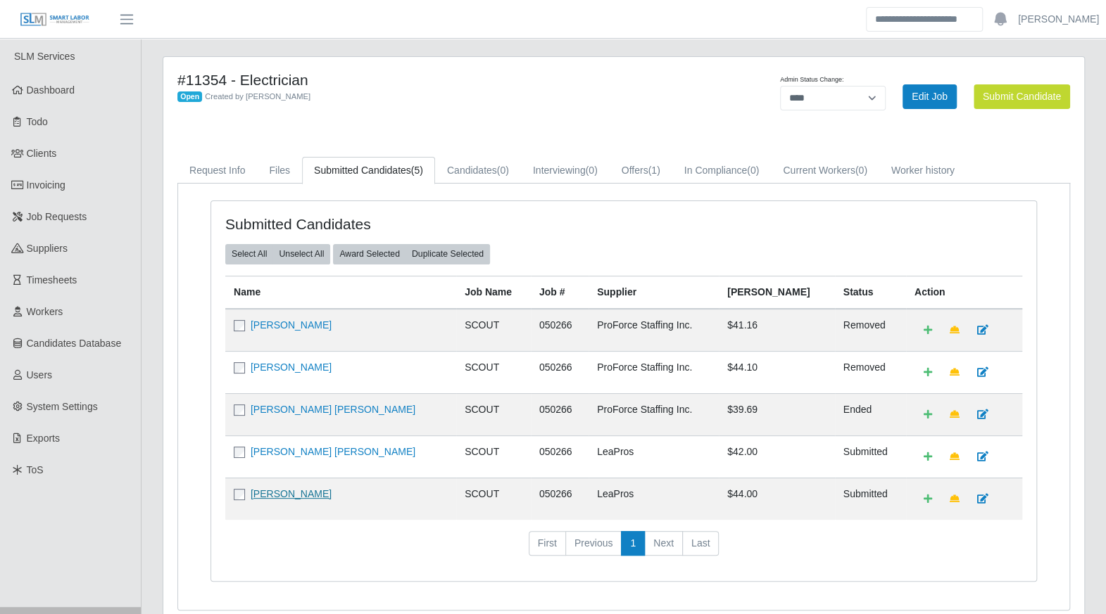
click at [279, 495] on link "Bryan Soto Mckoy" at bounding box center [291, 493] width 81 height 11
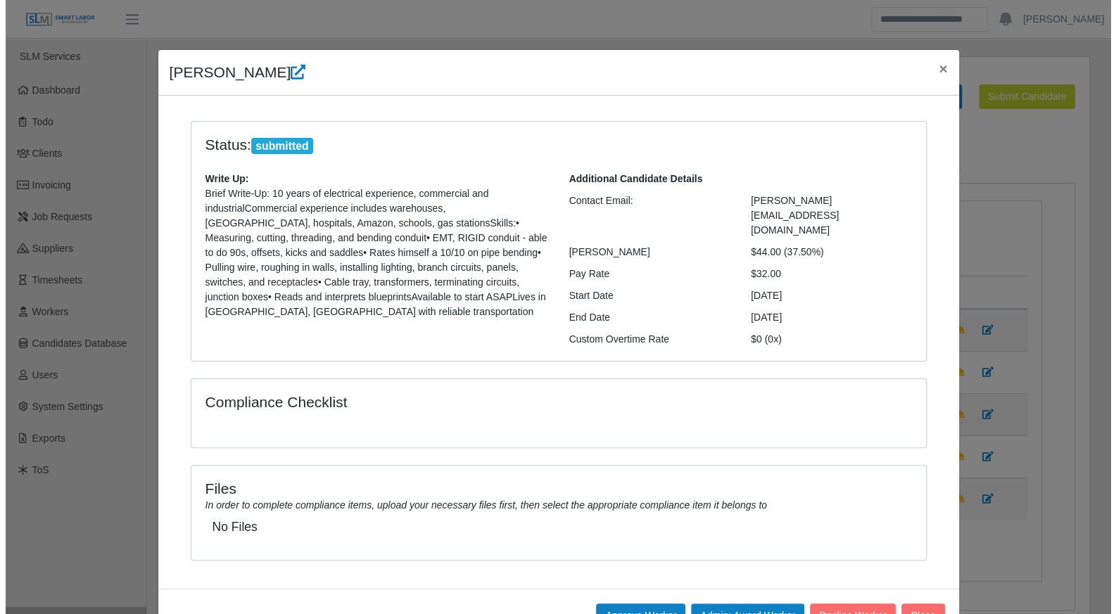
scroll to position [28, 0]
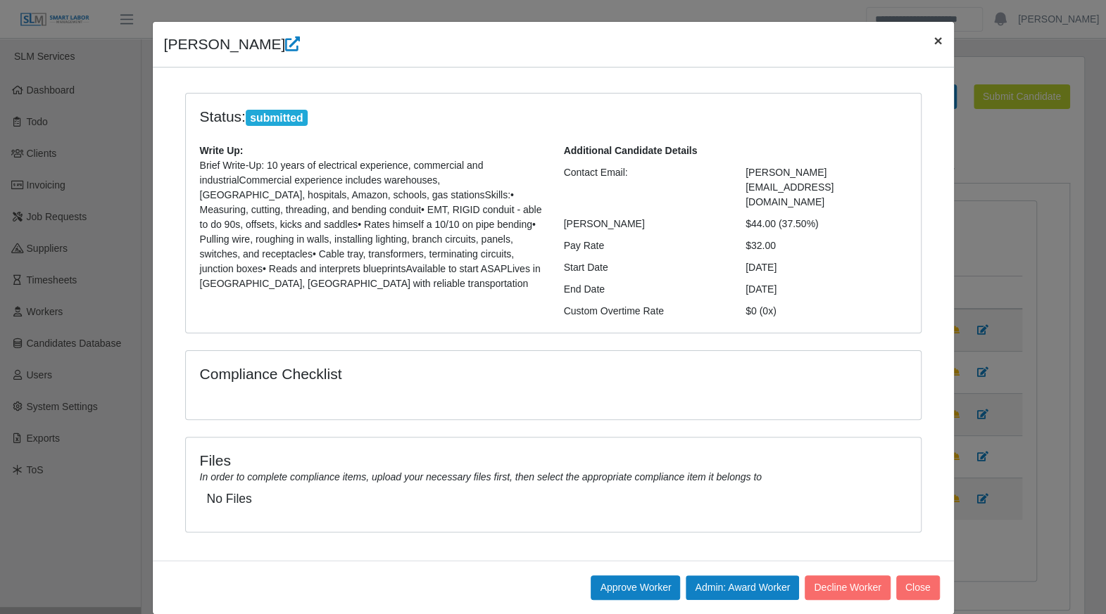
click at [933, 43] on span "×" at bounding box center [937, 40] width 8 height 16
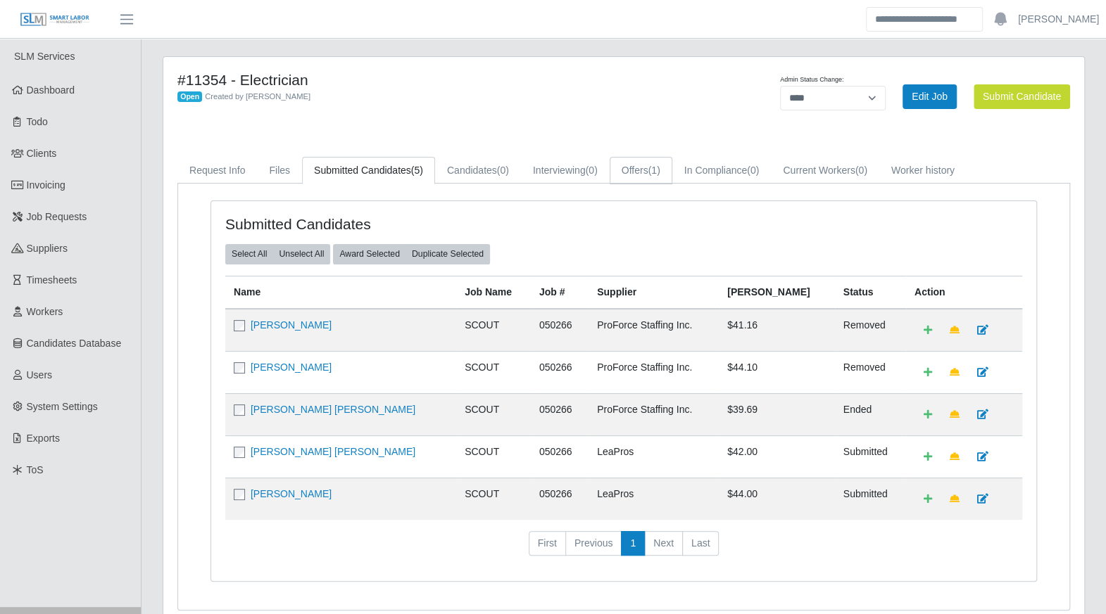
click at [639, 169] on link "Offers (1)" at bounding box center [641, 170] width 63 height 27
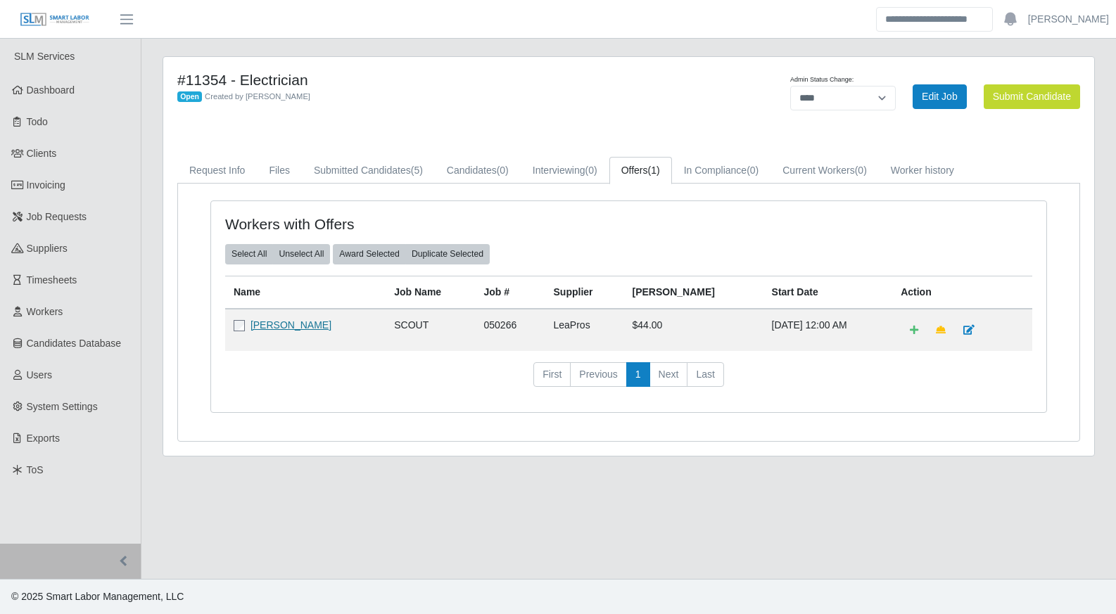
click at [310, 326] on link "Michael Chappell" at bounding box center [291, 325] width 81 height 11
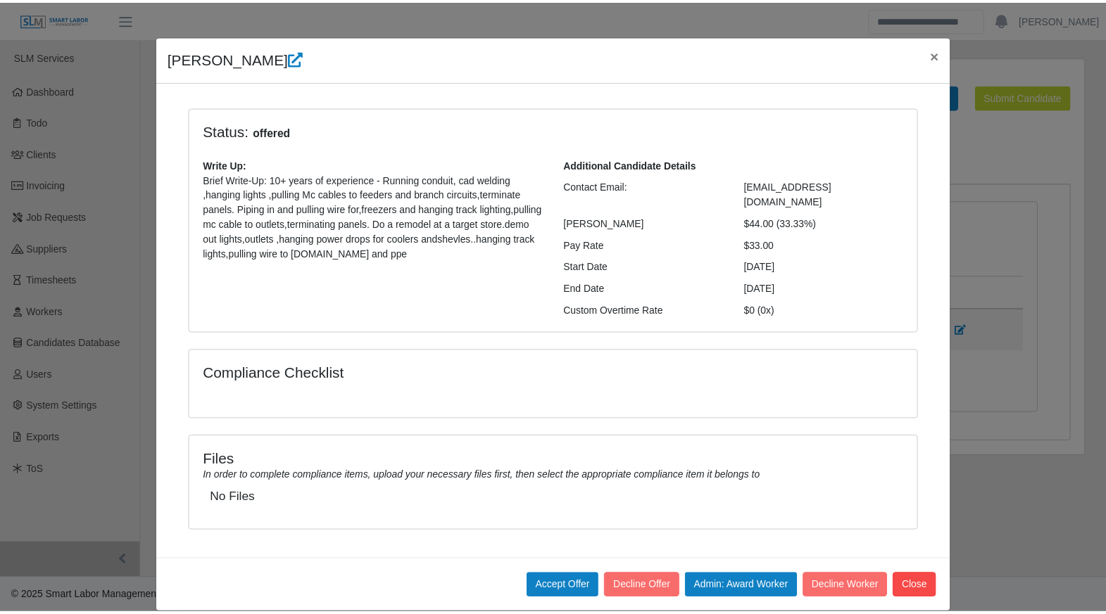
scroll to position [15, 0]
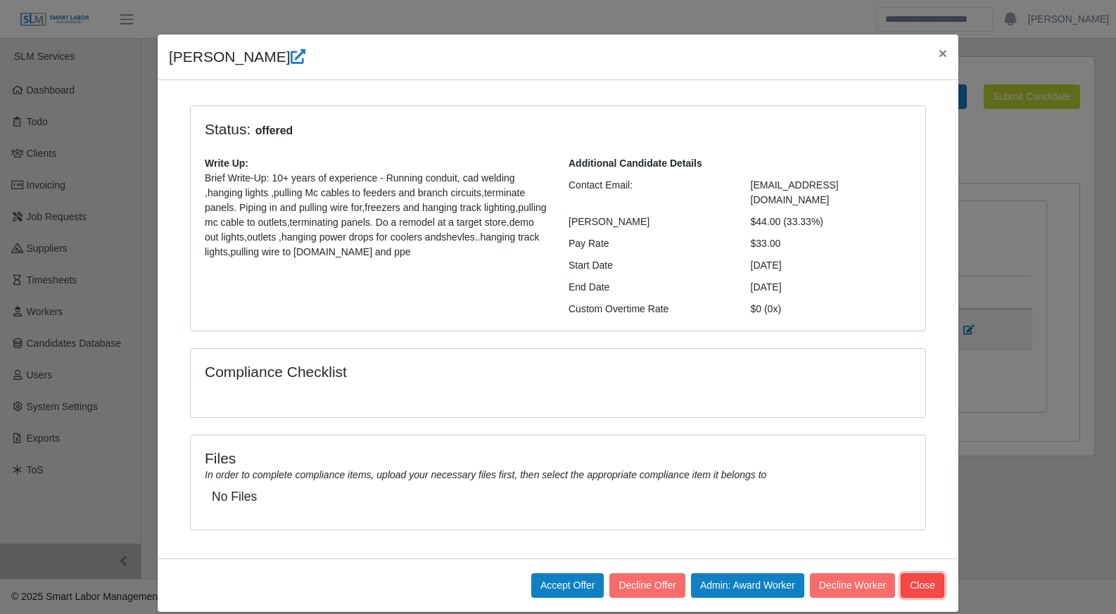
click at [914, 574] on button "Close" at bounding box center [923, 586] width 44 height 25
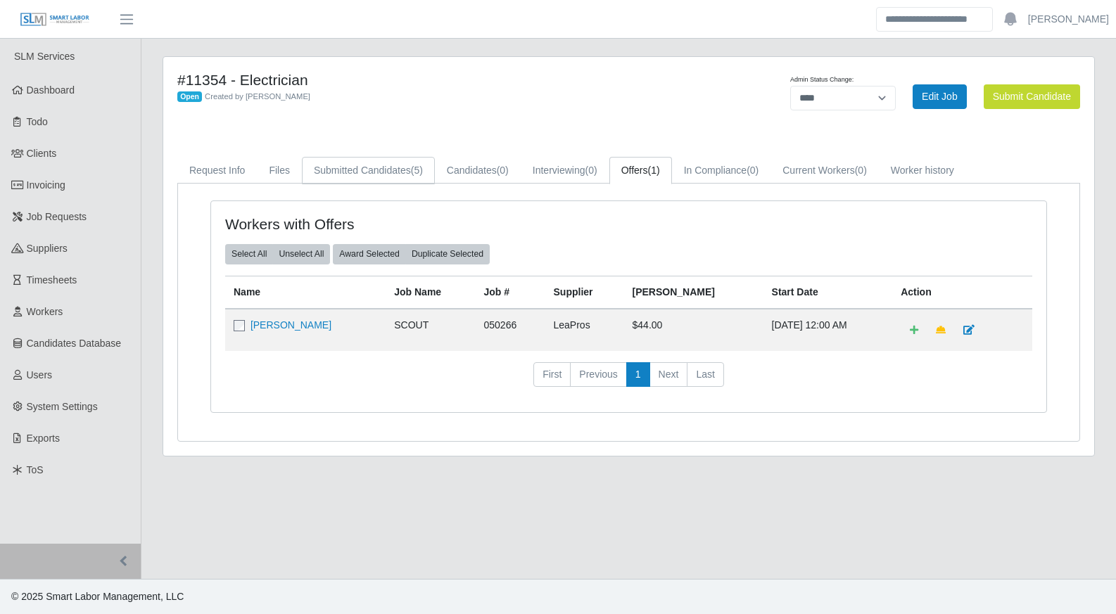
click at [394, 174] on link "Submitted Candidates (5)" at bounding box center [368, 170] width 133 height 27
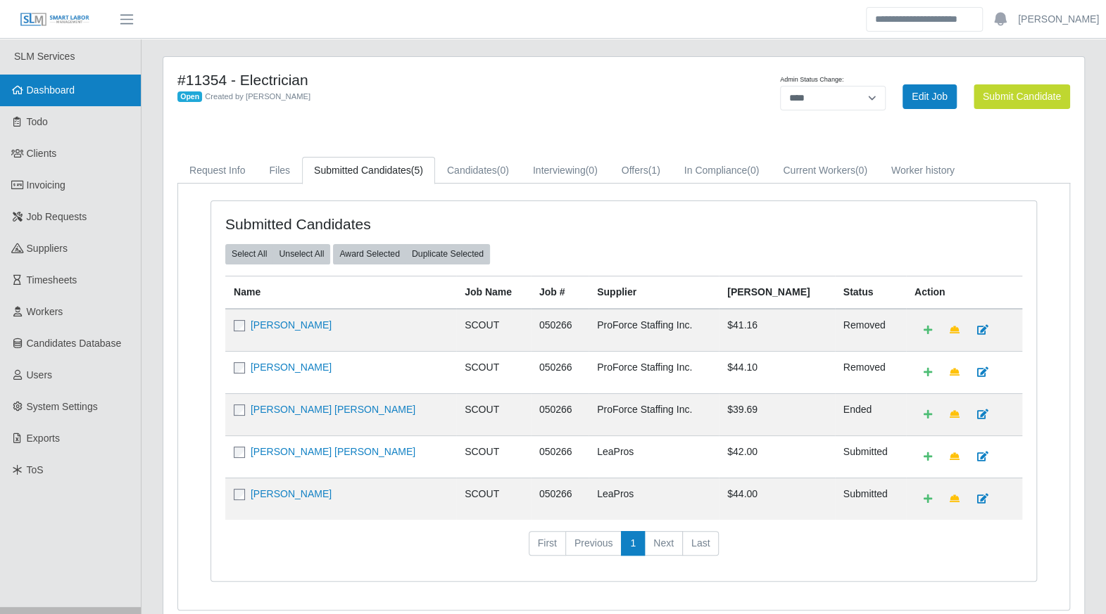
click at [44, 89] on span "Dashboard" at bounding box center [51, 89] width 49 height 11
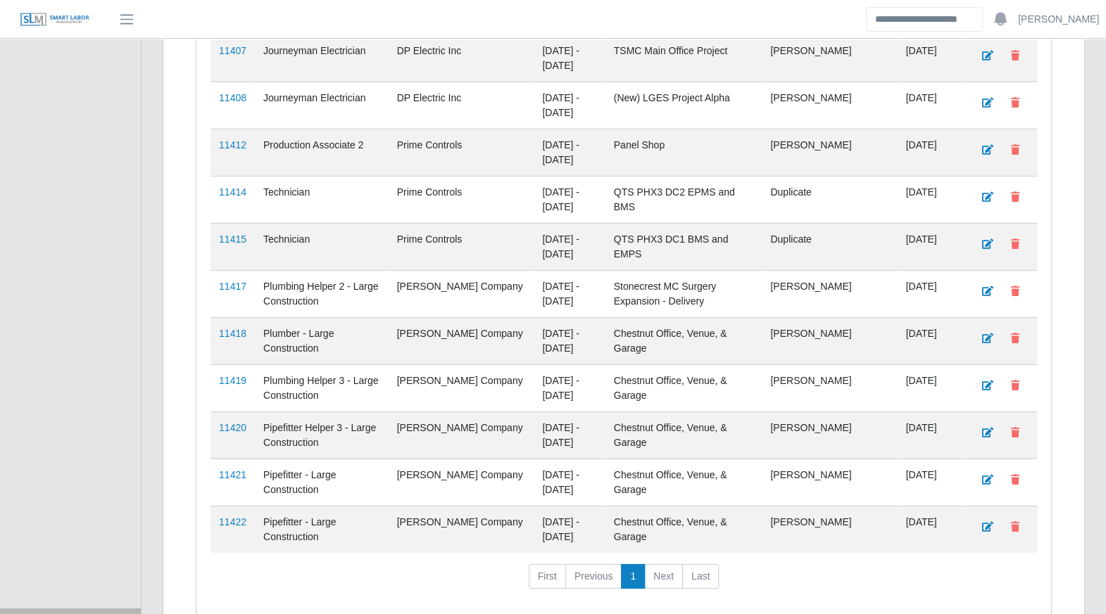
scroll to position [2566, 0]
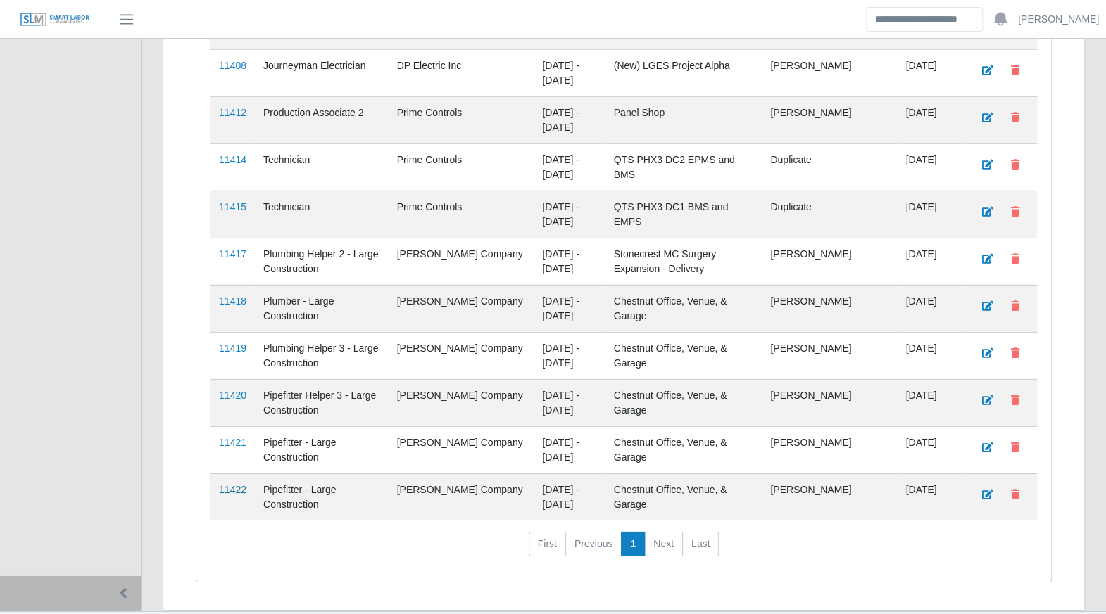
click at [224, 484] on link "11422" at bounding box center [232, 489] width 27 height 11
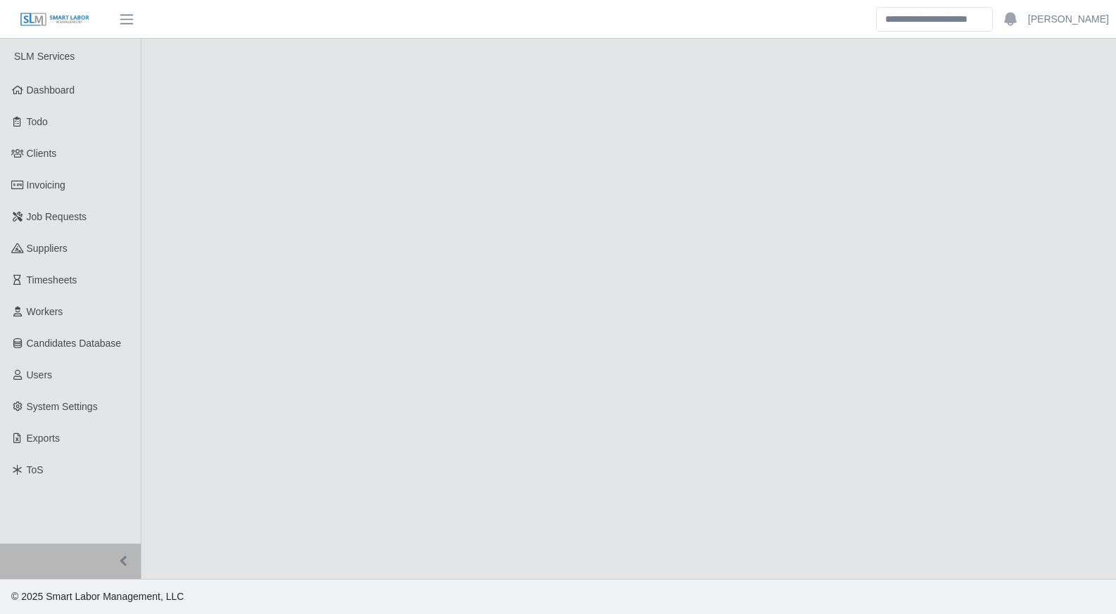
select select "****"
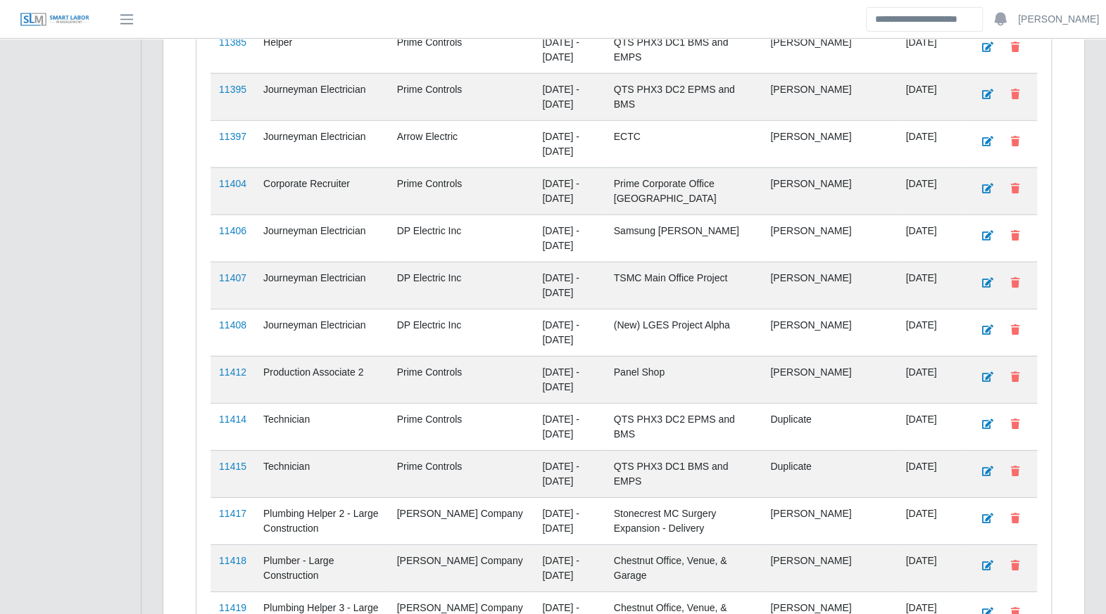
scroll to position [2566, 0]
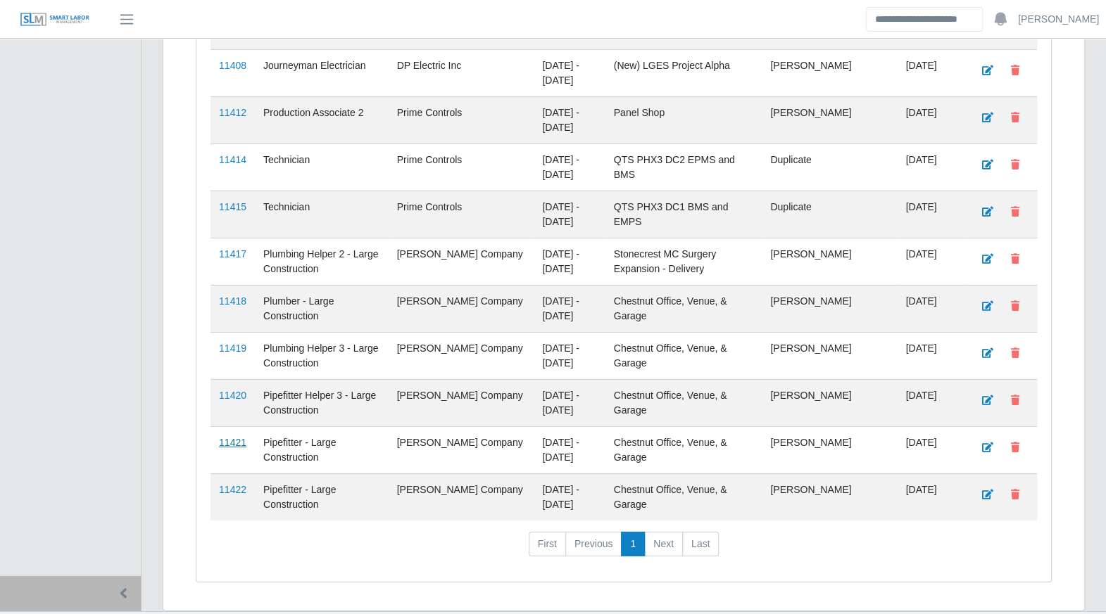
click at [231, 437] on link "11421" at bounding box center [232, 442] width 27 height 11
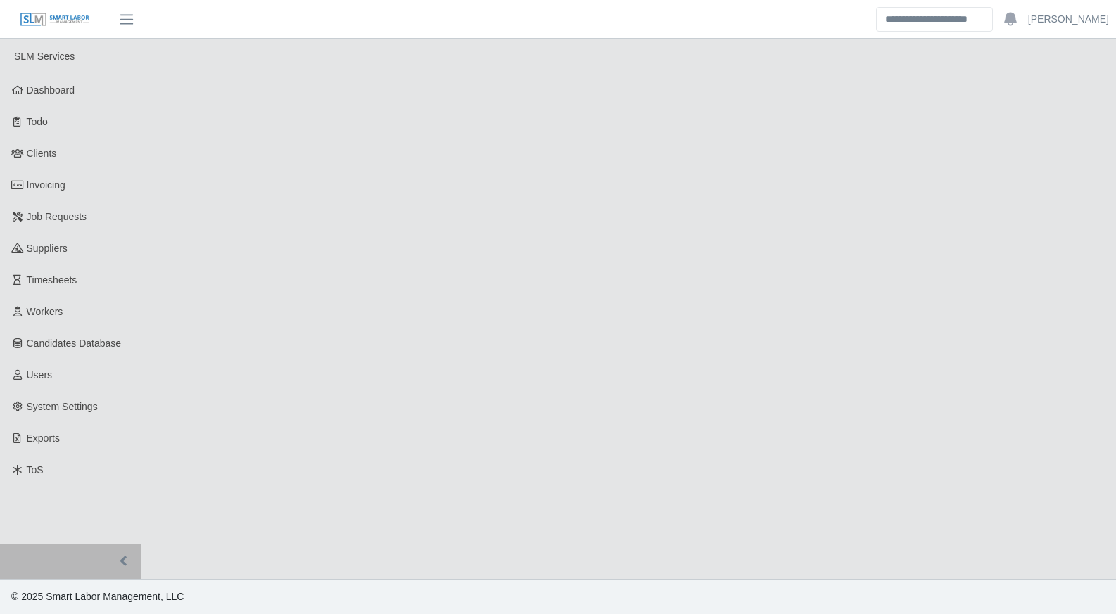
select select "****"
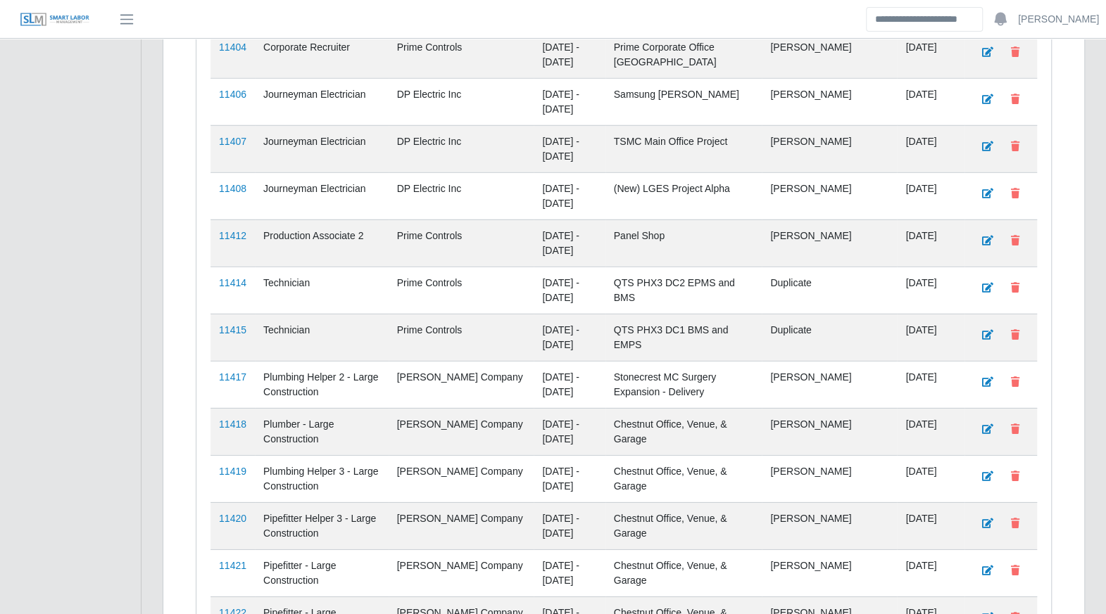
scroll to position [2566, 0]
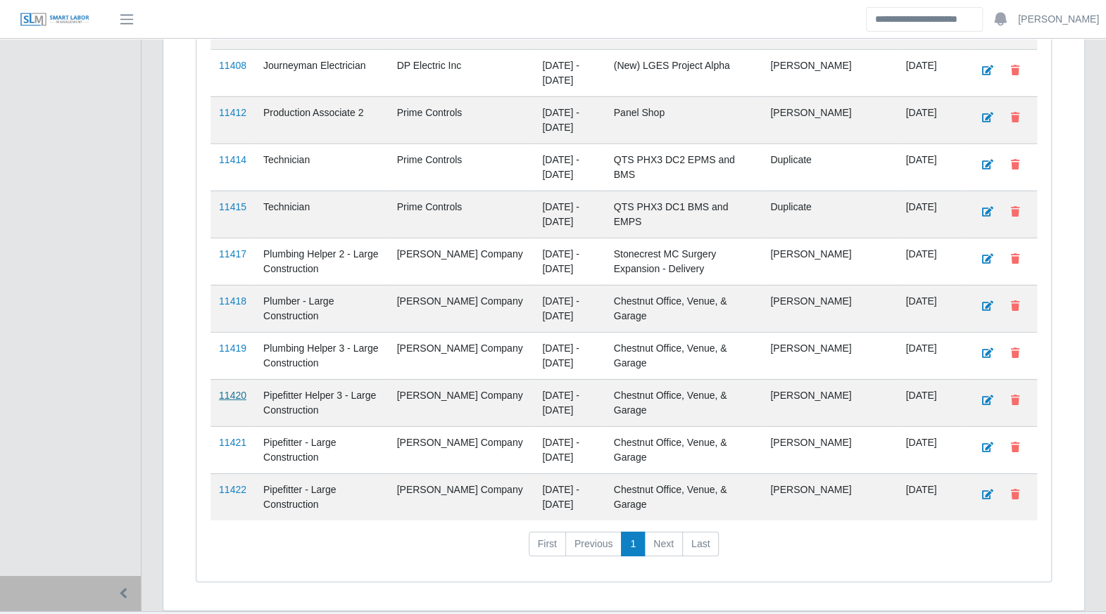
click at [234, 390] on link "11420" at bounding box center [232, 395] width 27 height 11
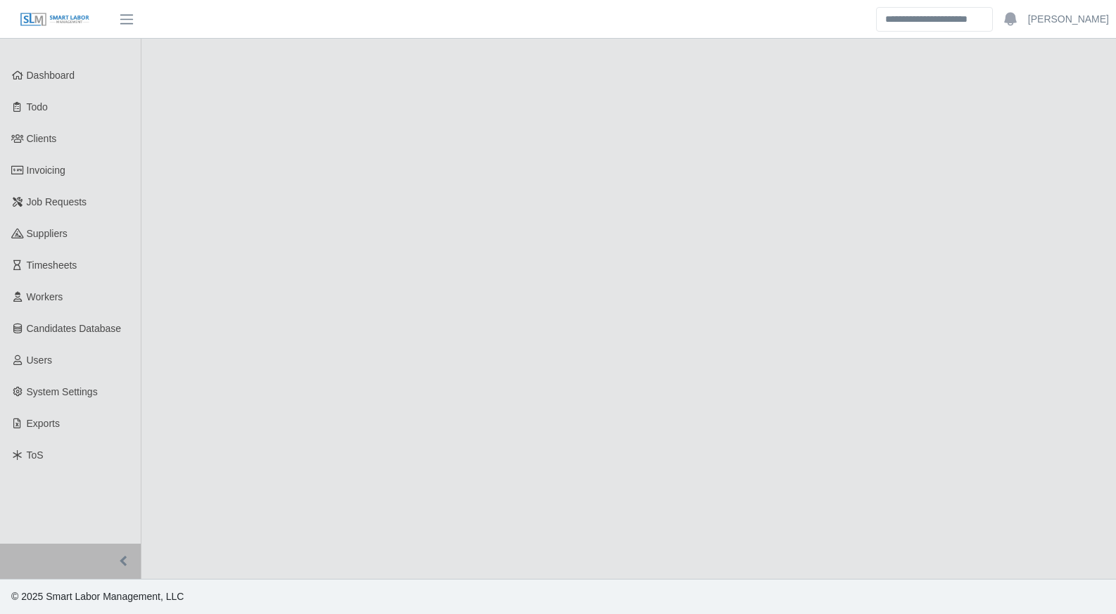
select select "****"
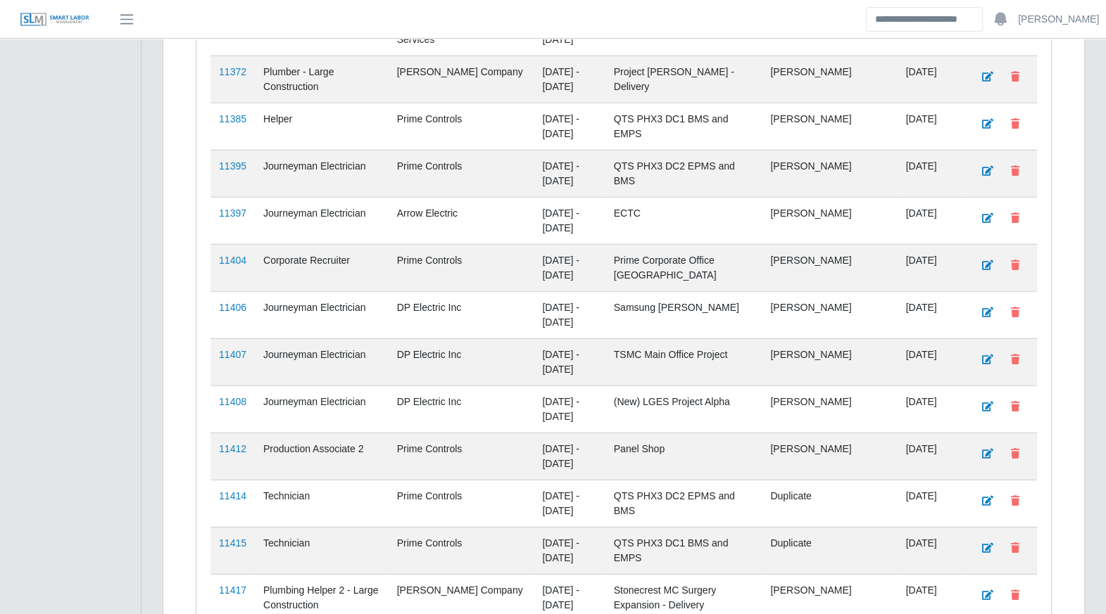
scroll to position [2566, 0]
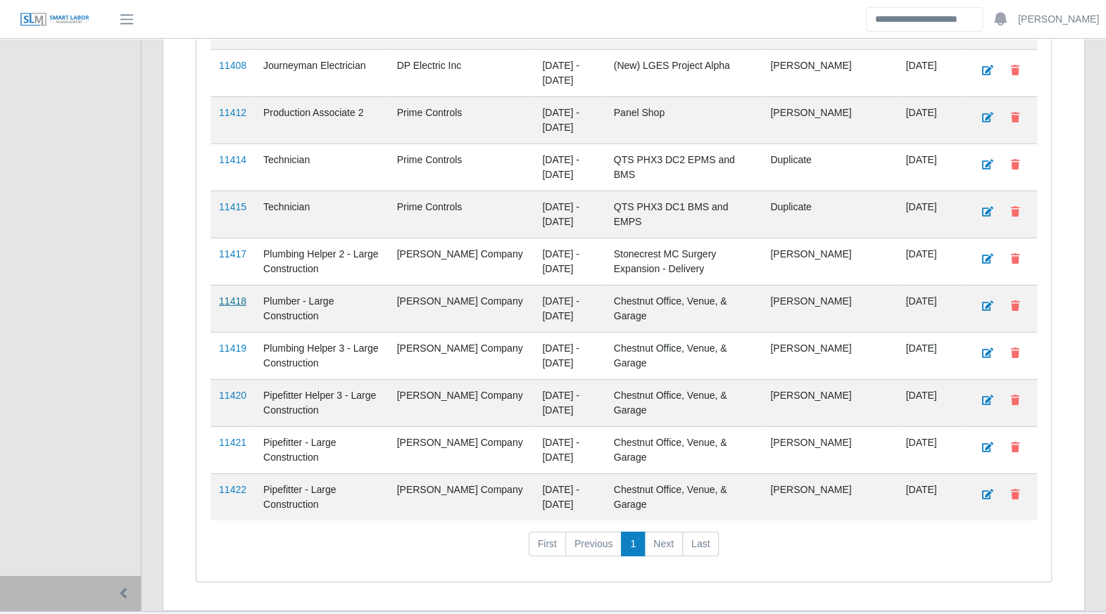
click at [239, 296] on link "11418" at bounding box center [232, 301] width 27 height 11
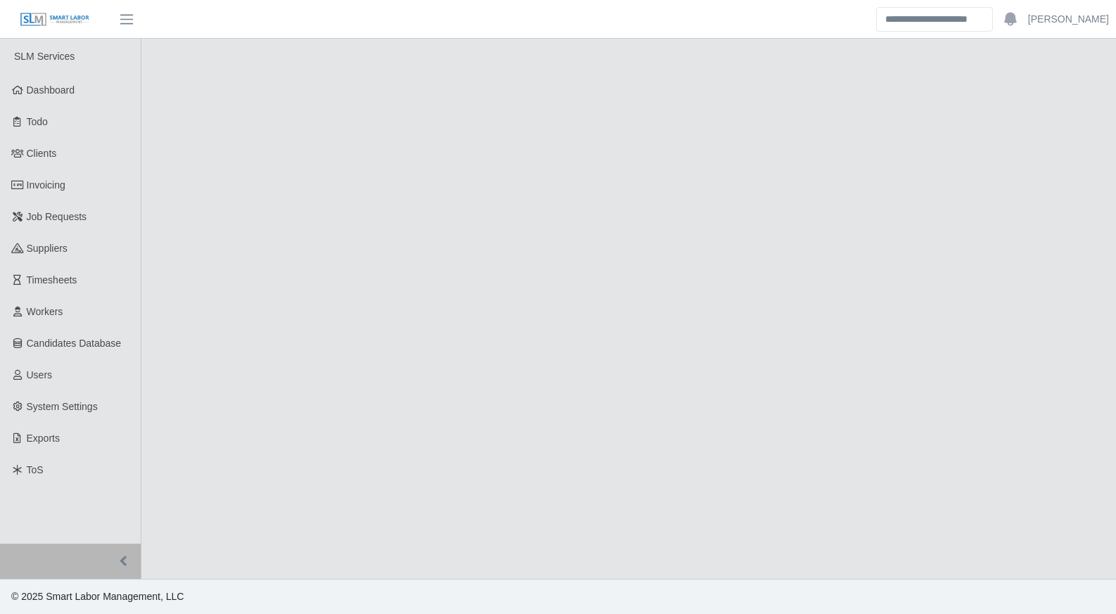
select select "****"
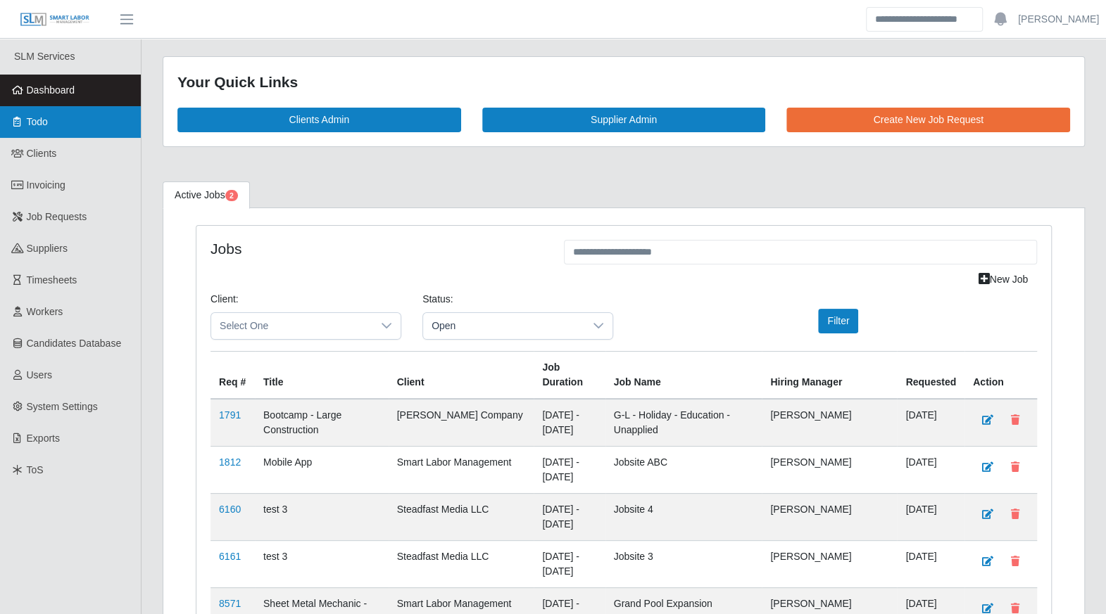
click at [70, 115] on link "Todo" at bounding box center [70, 122] width 141 height 32
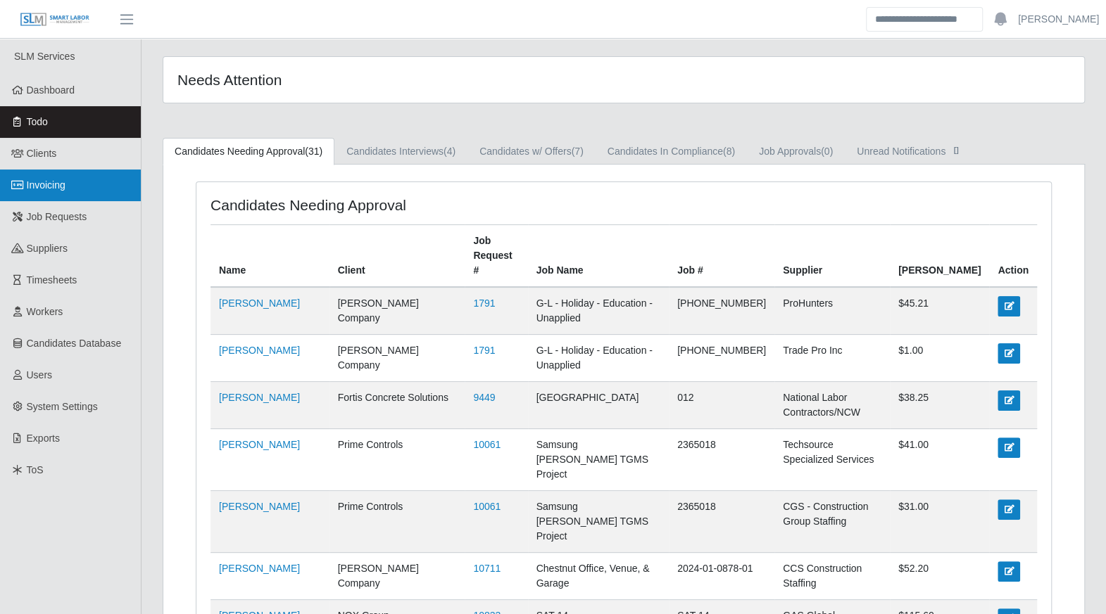
click at [33, 172] on link "Invoicing" at bounding box center [70, 186] width 141 height 32
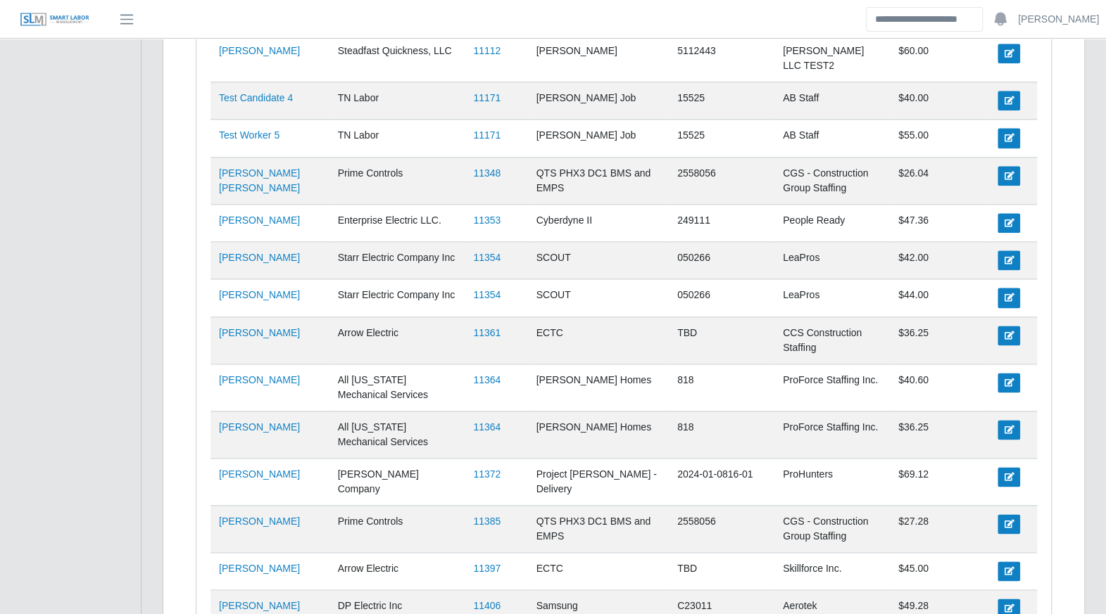
scroll to position [926, 0]
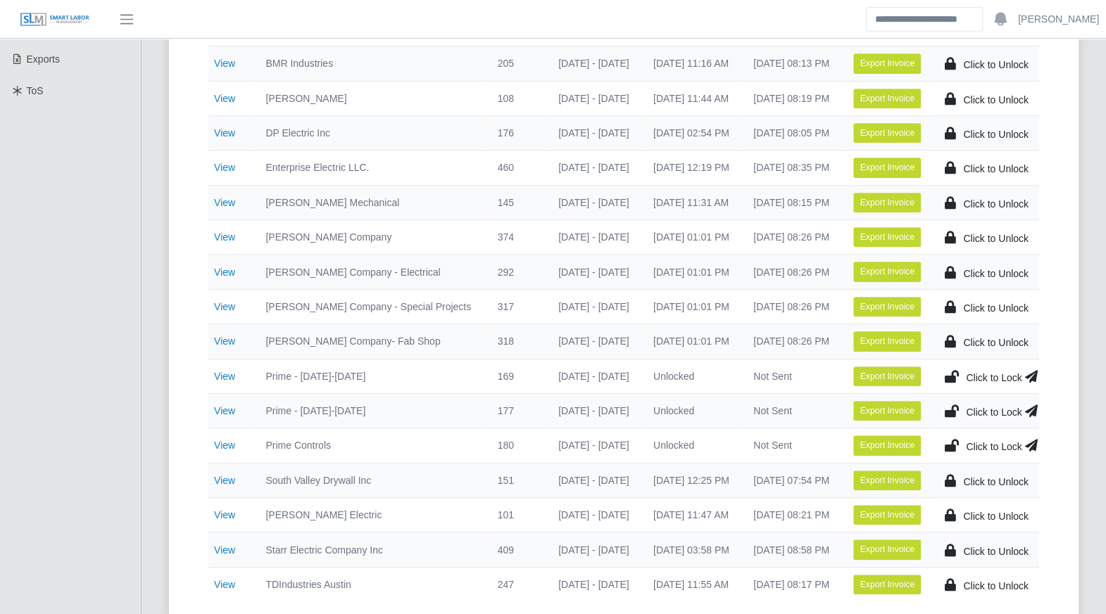
scroll to position [390, 0]
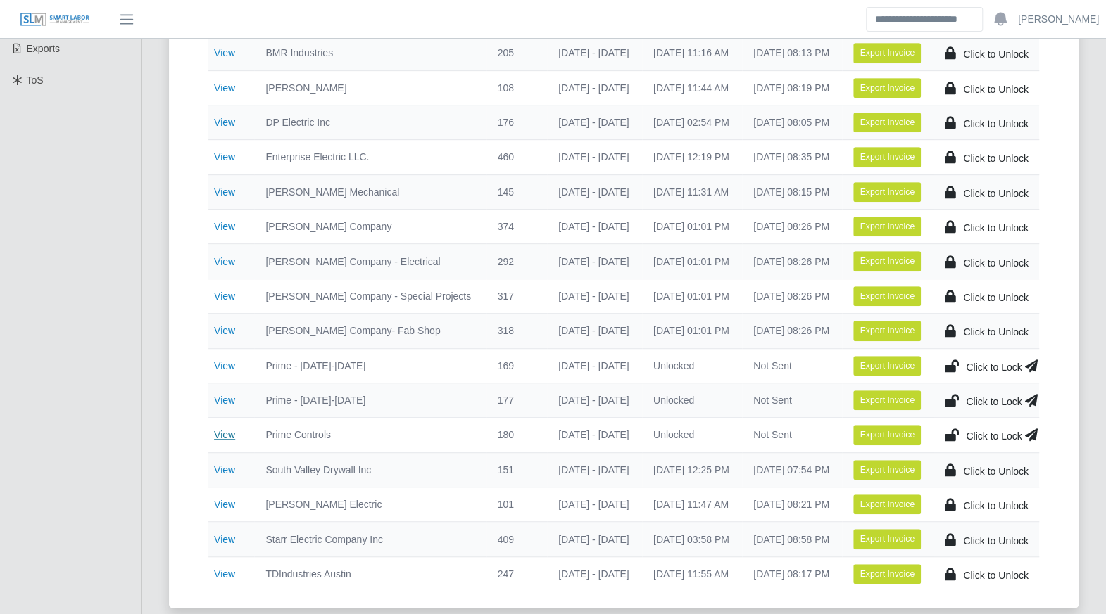
click at [221, 433] on link "View" at bounding box center [224, 434] width 21 height 11
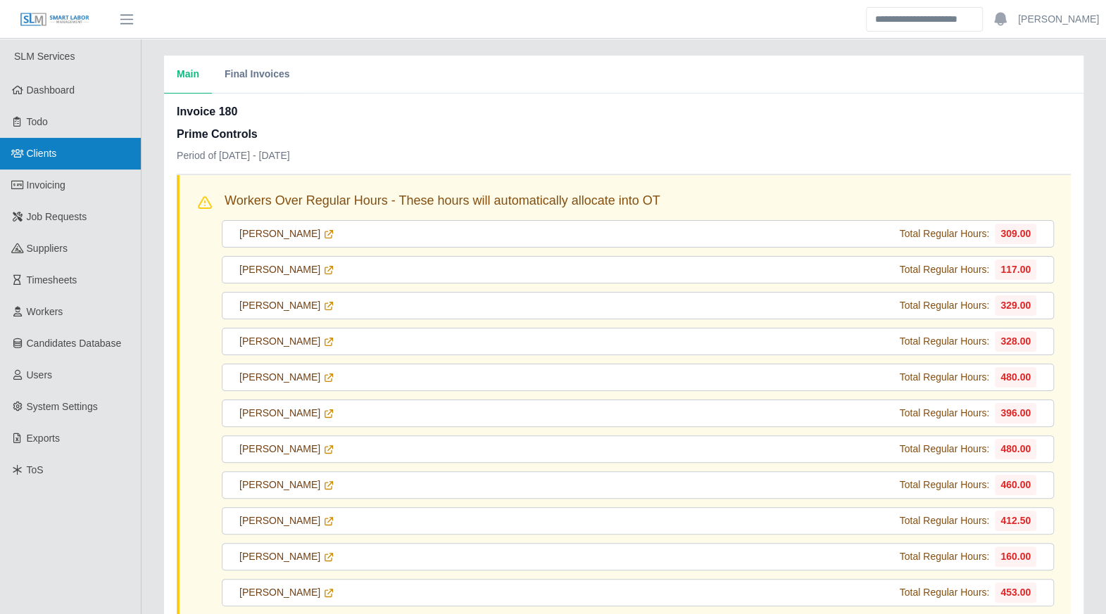
click at [63, 153] on link "Clients" at bounding box center [70, 154] width 141 height 32
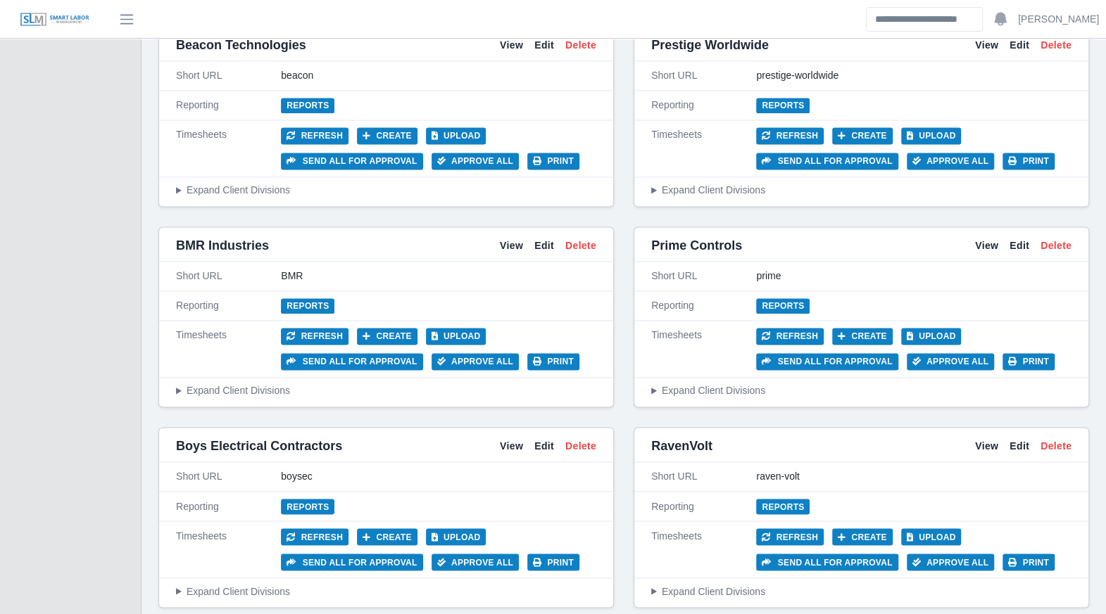
scroll to position [1154, 0]
click at [795, 291] on div "Reporting Reports" at bounding box center [861, 306] width 454 height 30
click at [791, 298] on link "Reports" at bounding box center [782, 305] width 53 height 15
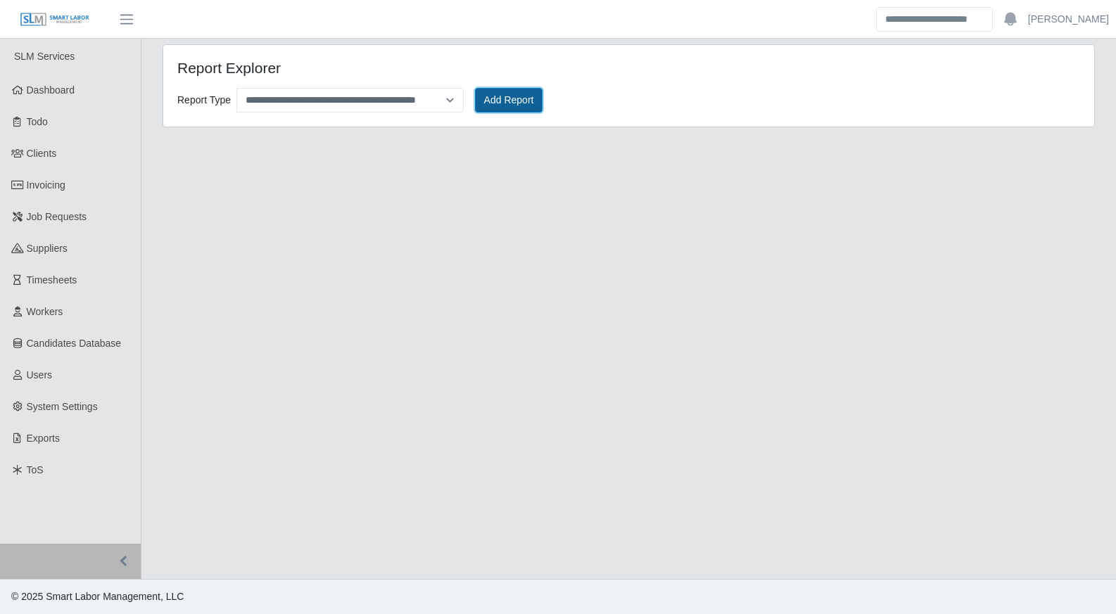
click at [493, 103] on button "Add Report" at bounding box center [509, 100] width 68 height 25
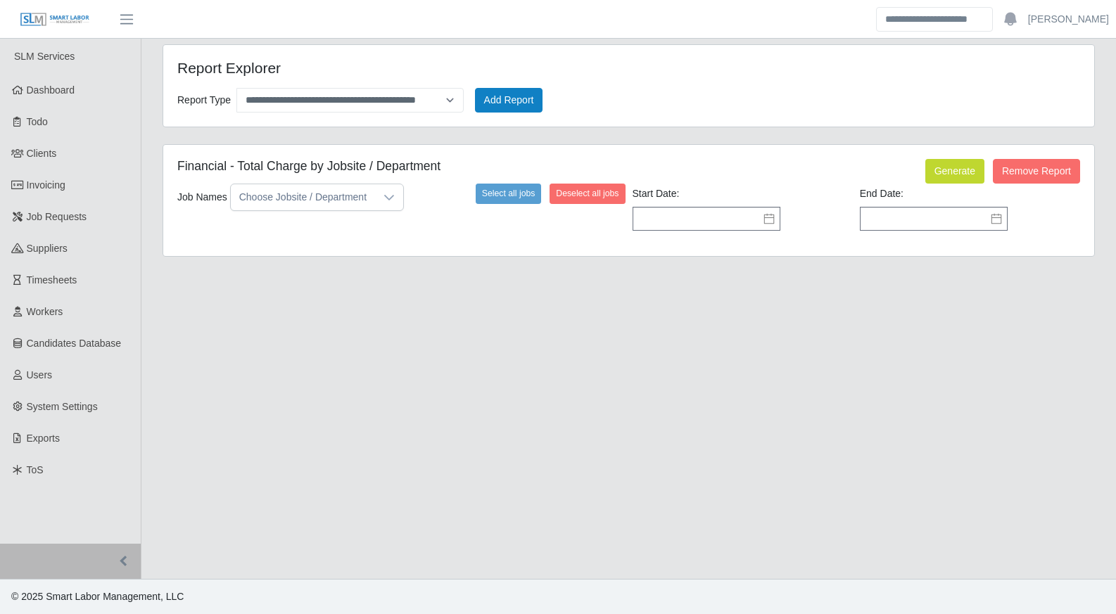
click at [771, 217] on icon at bounding box center [769, 218] width 11 height 11
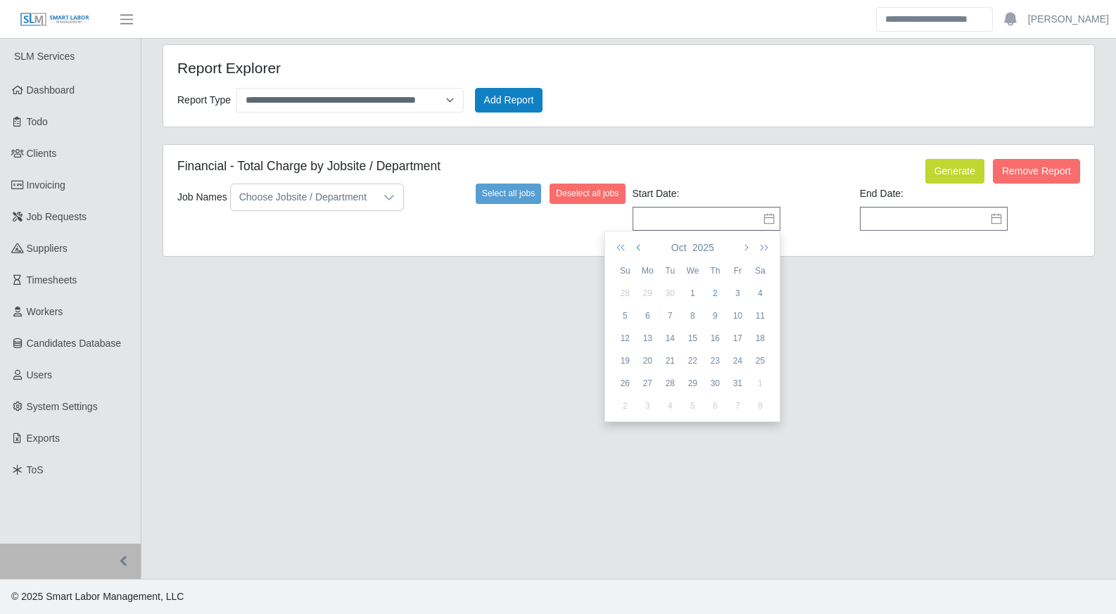
click at [644, 253] on button "button" at bounding box center [639, 248] width 13 height 24
click at [762, 343] on div "20" at bounding box center [760, 338] width 23 height 13
type input "**********"
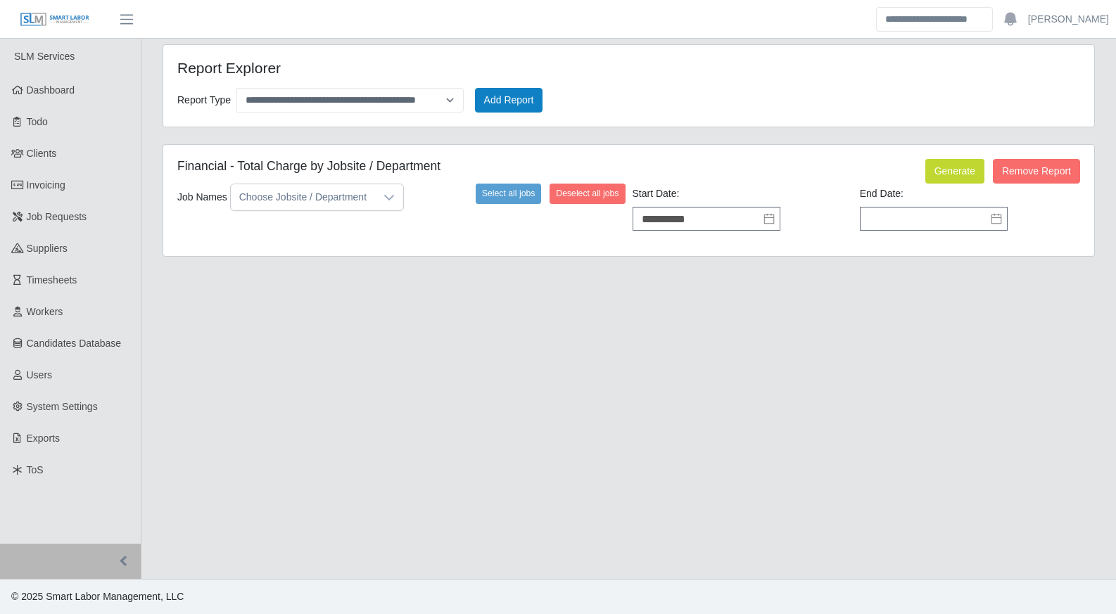
click at [995, 221] on icon at bounding box center [996, 218] width 11 height 11
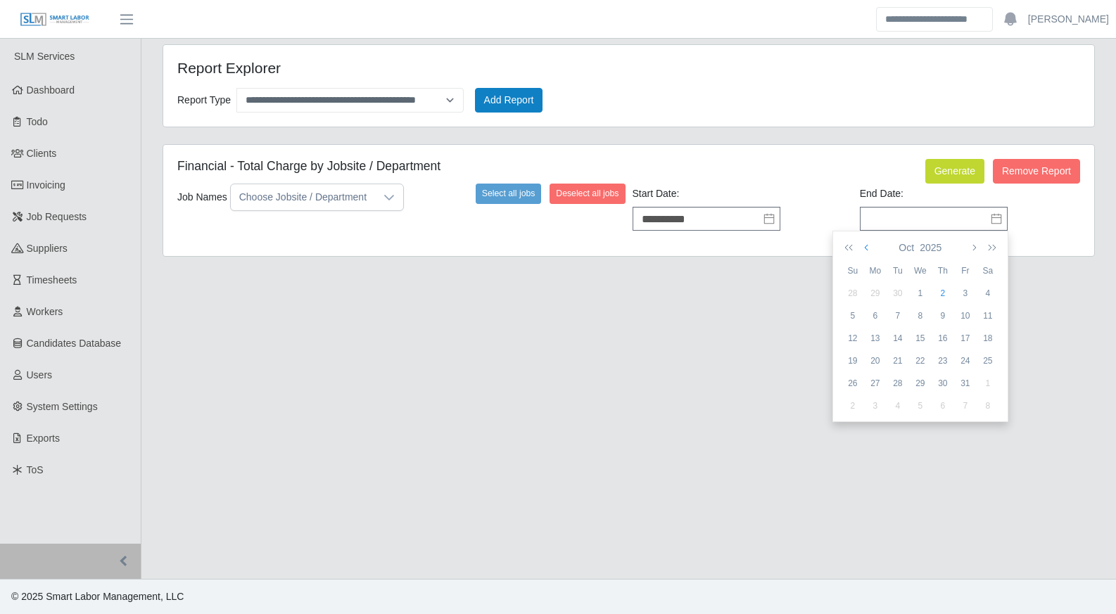
click at [868, 254] on button "button" at bounding box center [868, 248] width 13 height 24
click at [960, 360] on div "26" at bounding box center [965, 361] width 23 height 13
type input "**********"
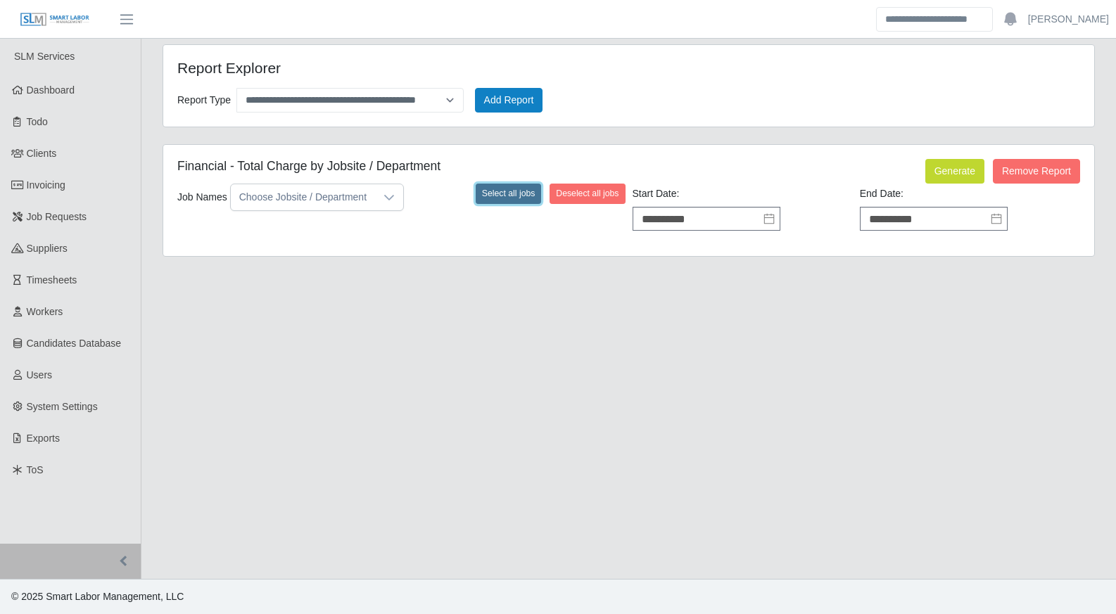
click at [526, 194] on button "Select all jobs" at bounding box center [509, 194] width 66 height 20
click at [940, 170] on button "Generate" at bounding box center [955, 171] width 59 height 25
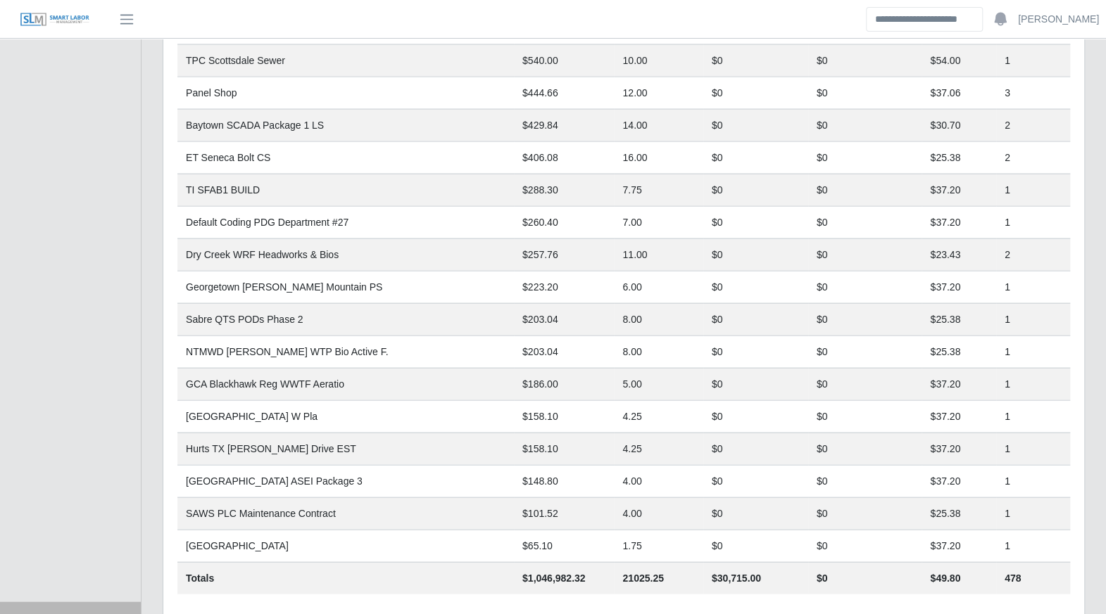
scroll to position [1815, 0]
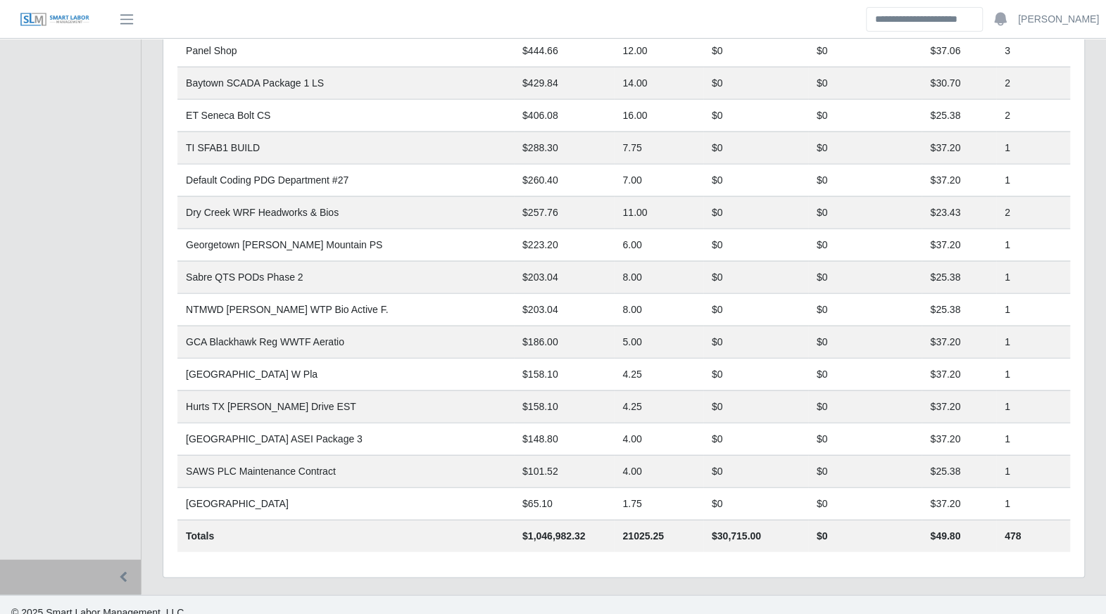
drag, startPoint x: 804, startPoint y: 296, endPoint x: 721, endPoint y: 244, distance: 98.0
click at [808, 296] on td "$0" at bounding box center [865, 310] width 114 height 32
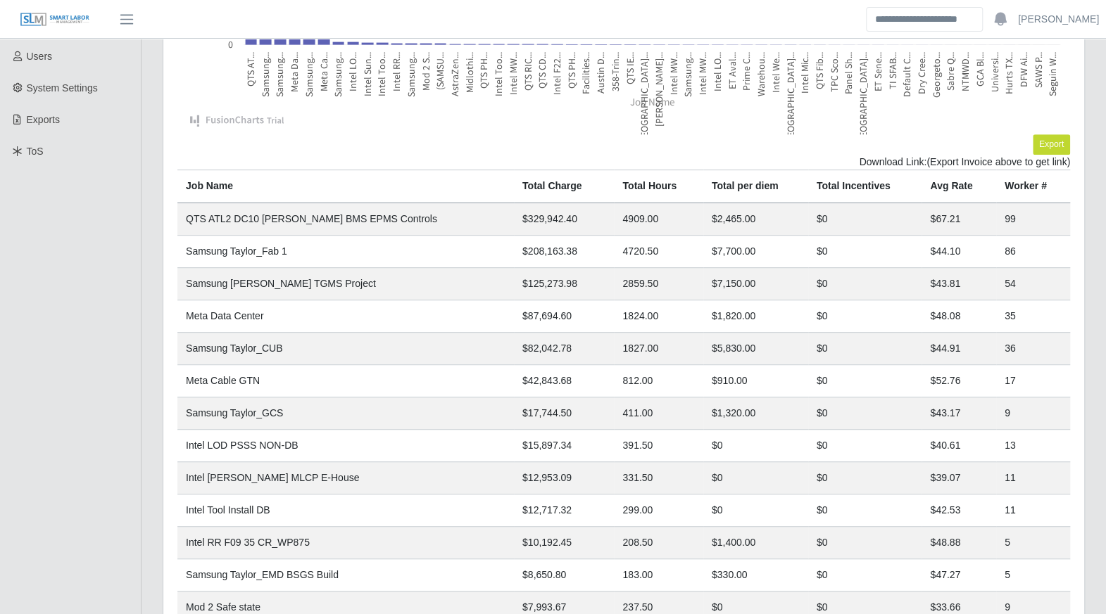
scroll to position [324, 0]
